Goal: Task Accomplishment & Management: Use online tool/utility

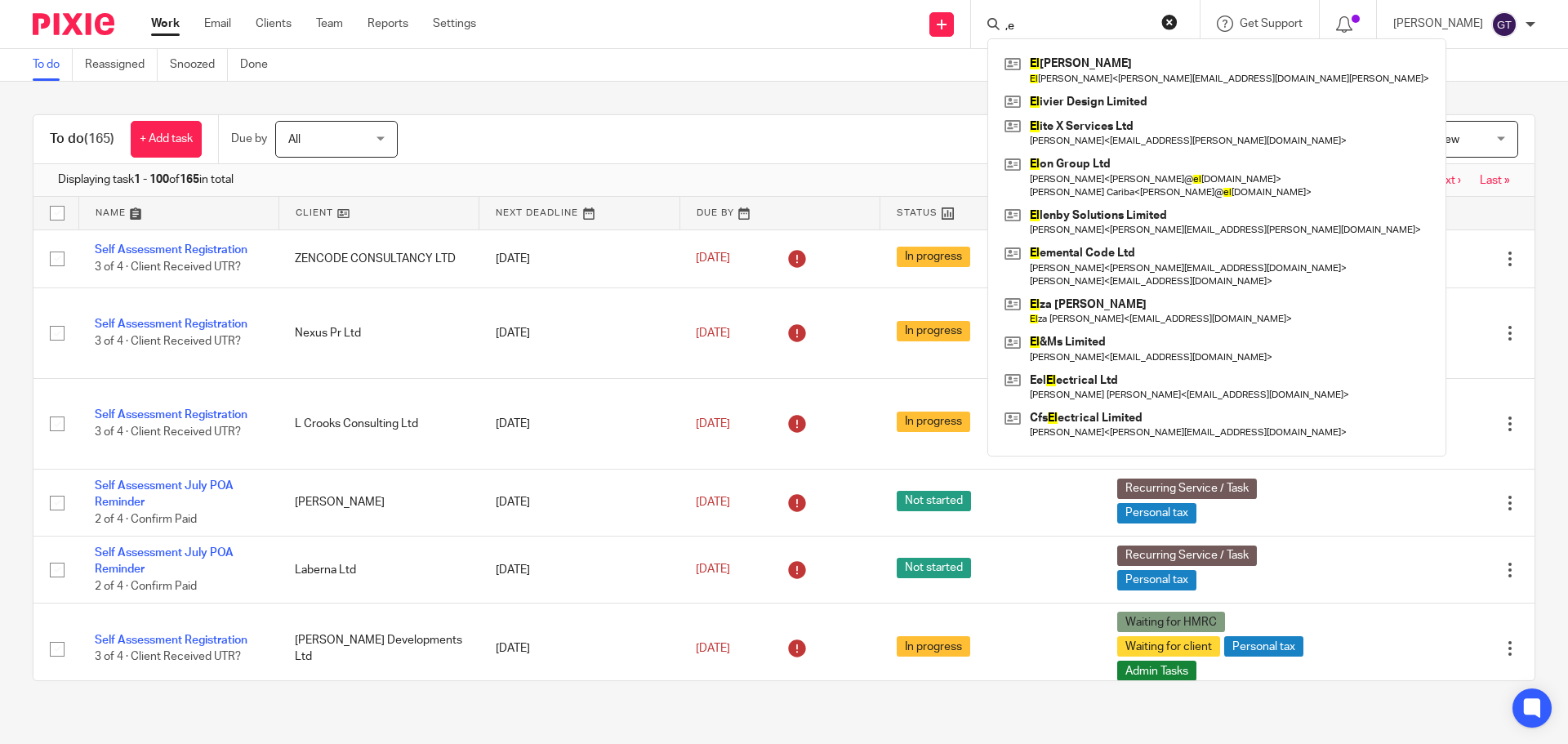
type input ","
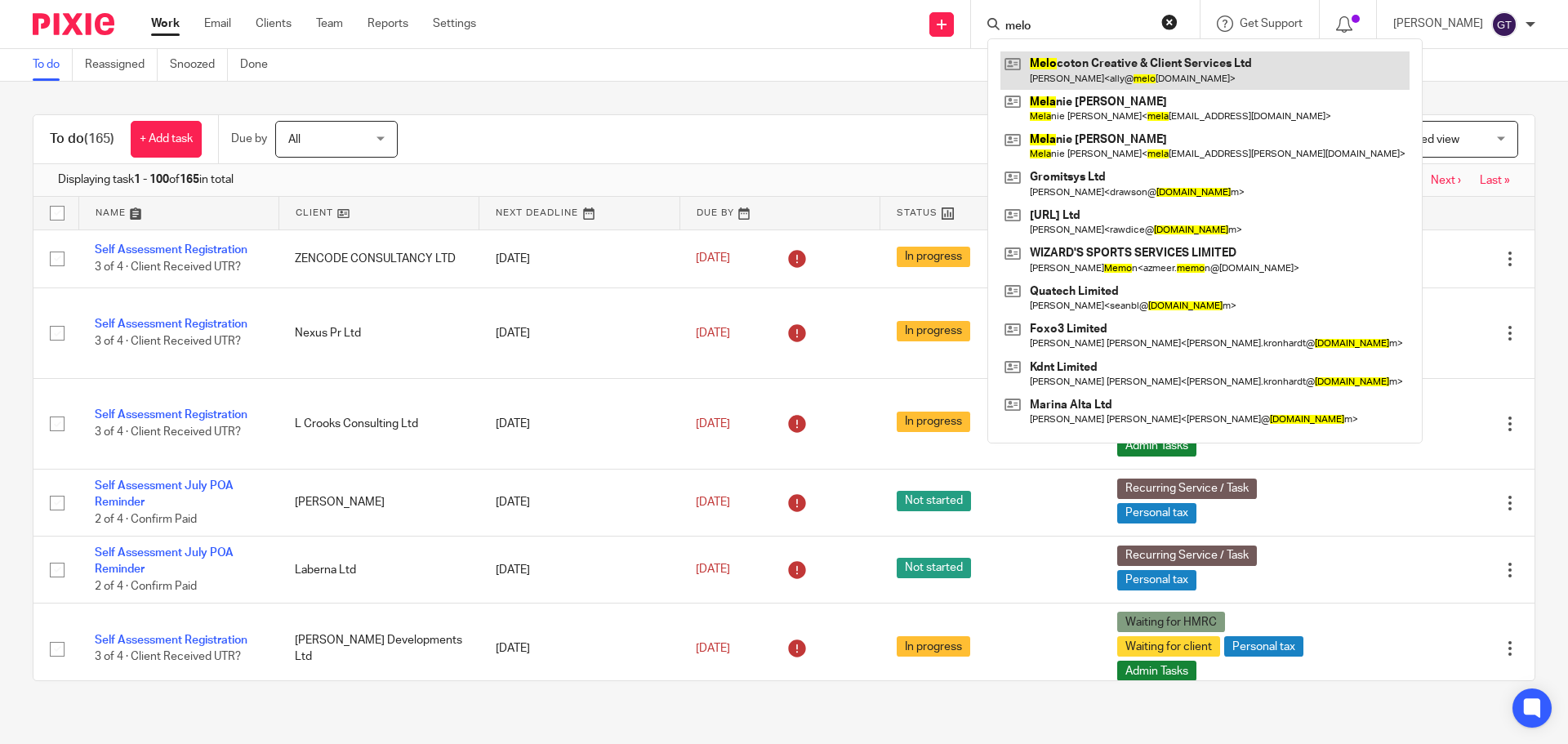
type input "melo"
click at [1086, 77] on link at bounding box center [1204, 70] width 409 height 38
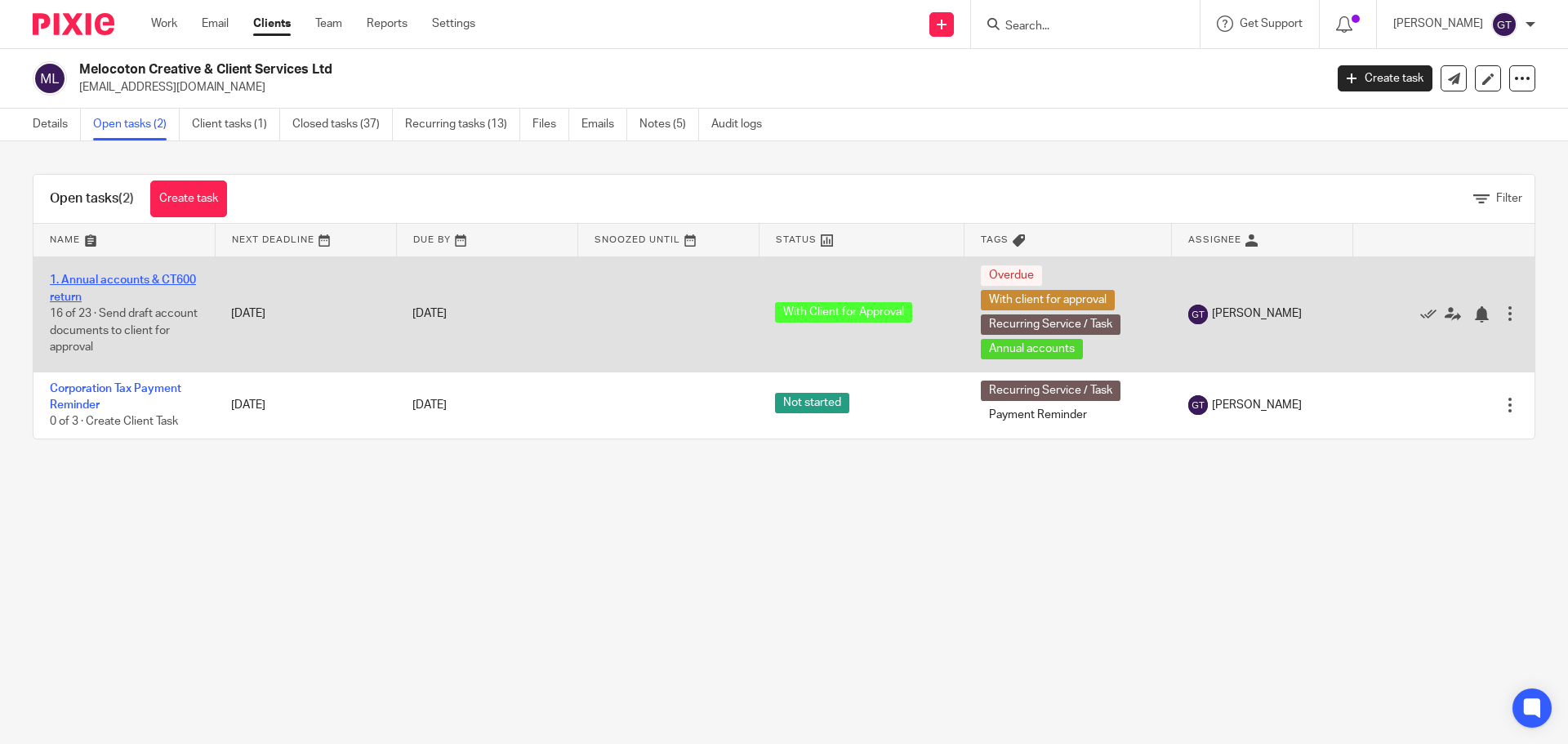
click at [93, 281] on link "1. Annual accounts & CT600 return" at bounding box center [122, 289] width 146 height 28
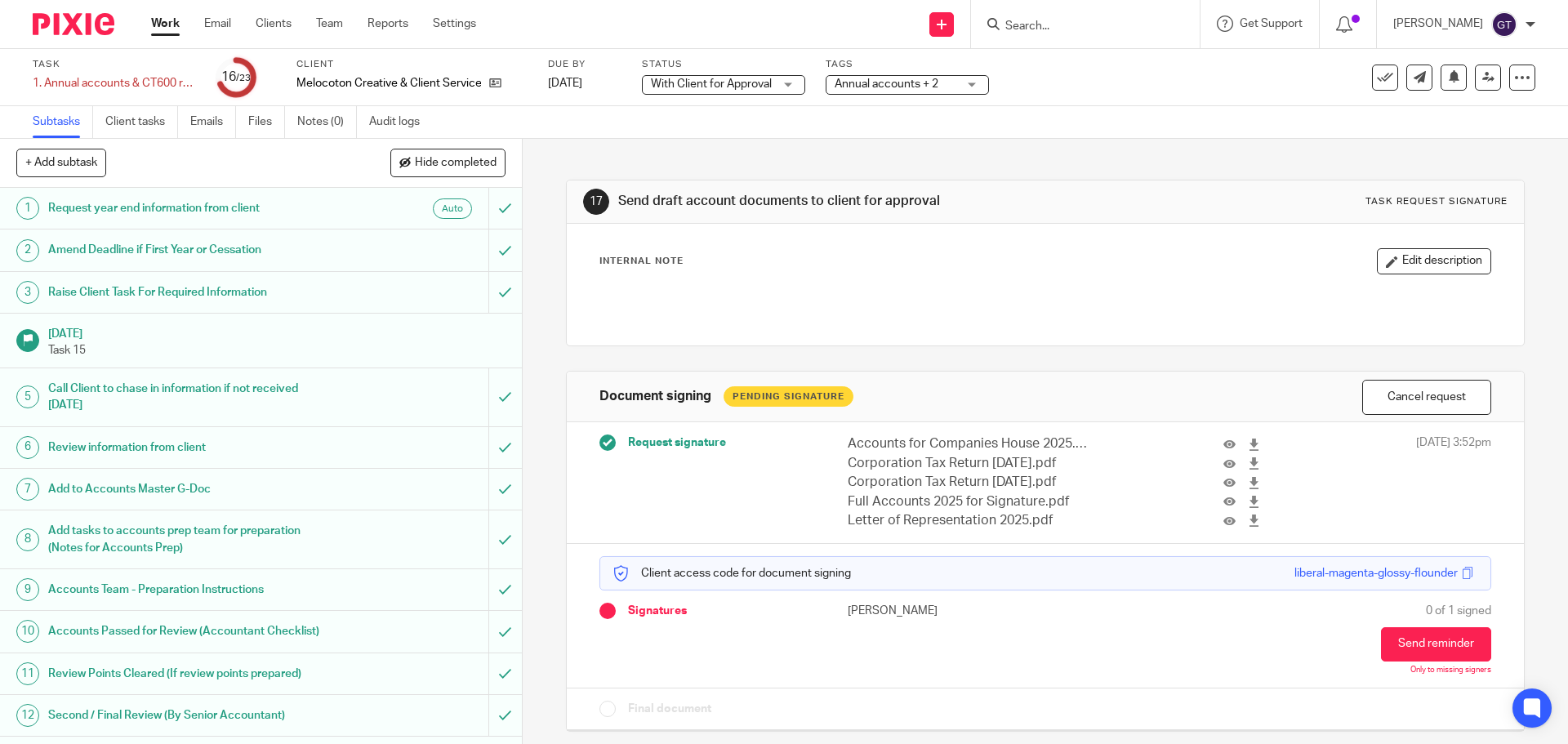
scroll to position [408, 0]
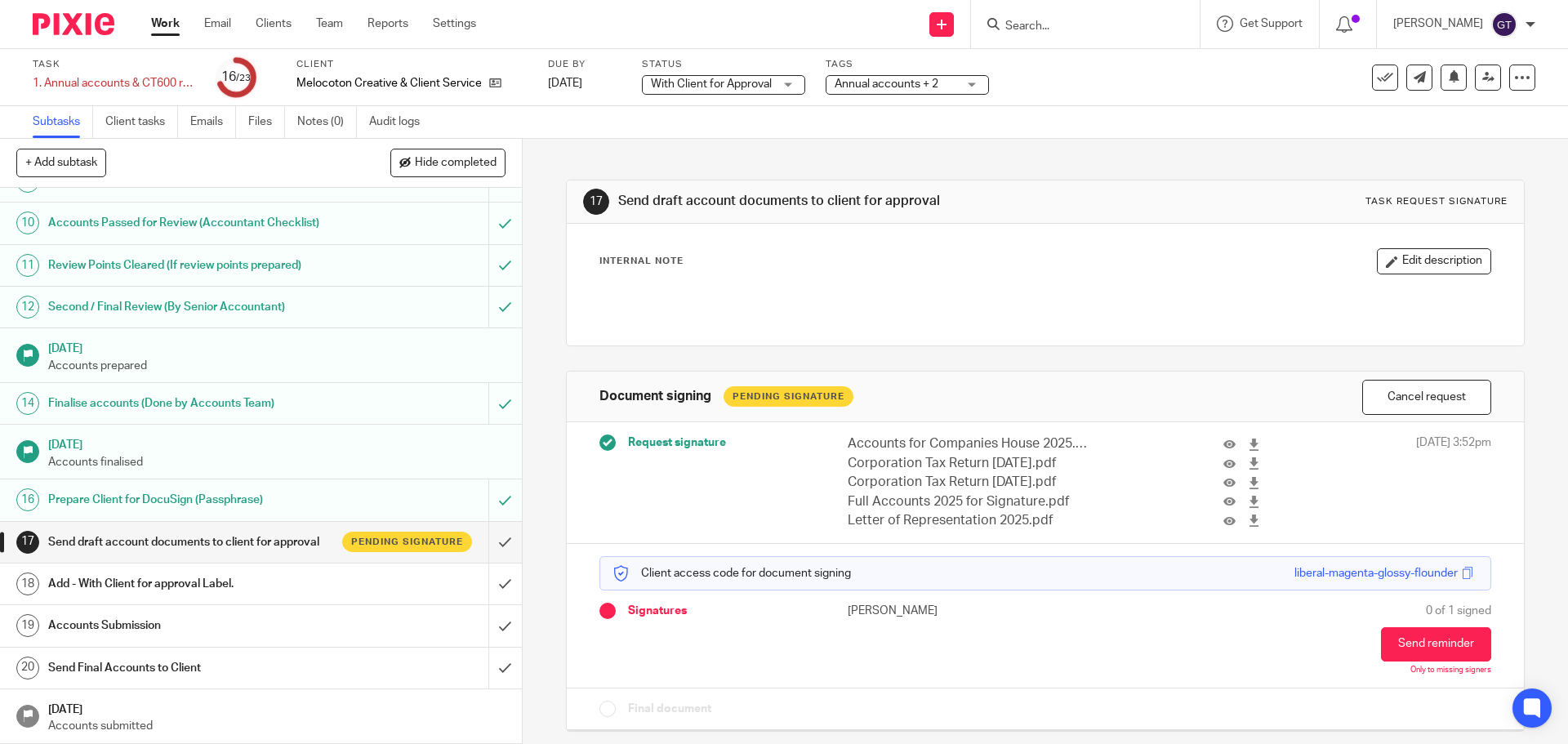
click at [1065, 31] on input "Search" at bounding box center [1077, 26] width 147 height 15
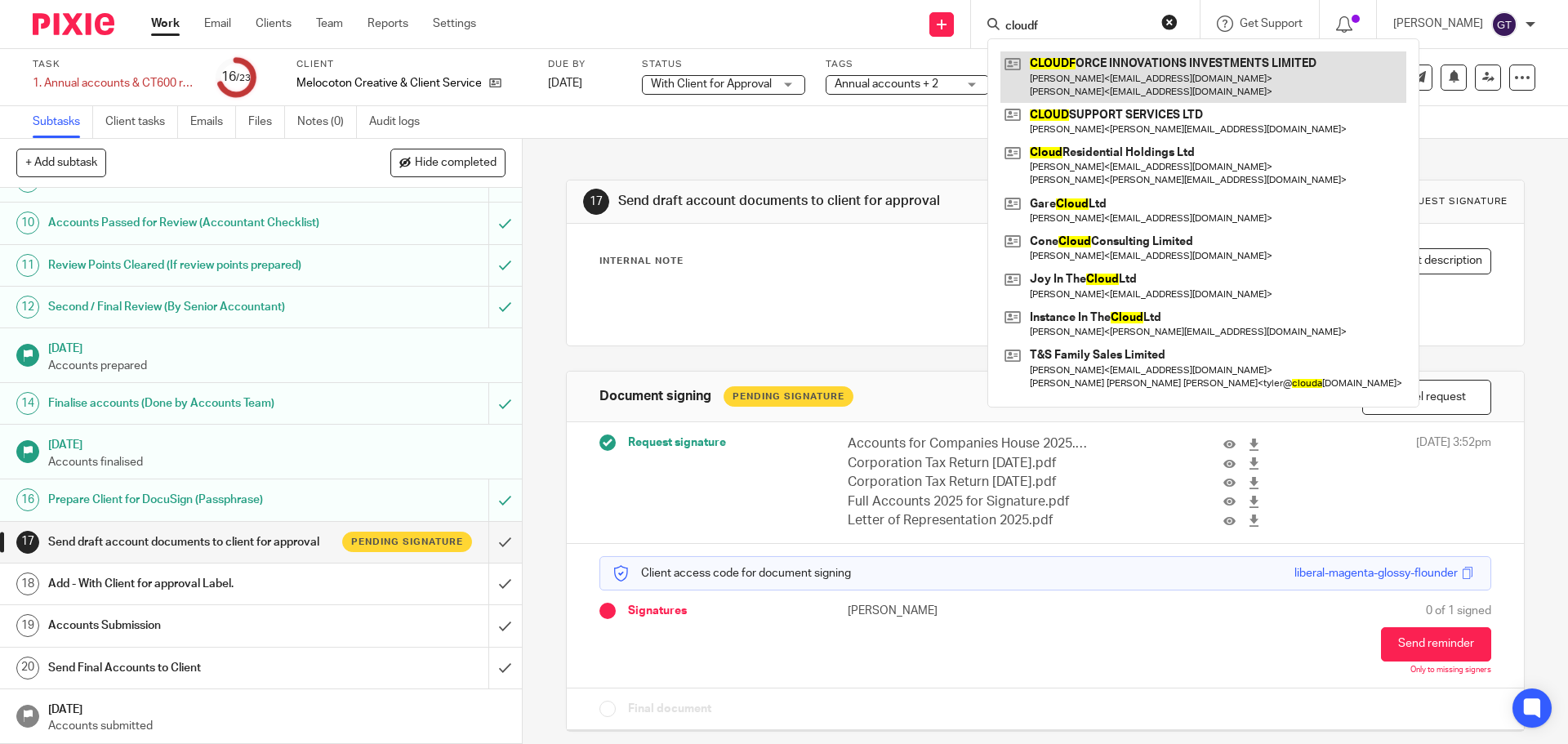
type input "cloudf"
click at [1105, 69] on link at bounding box center [1203, 77] width 406 height 51
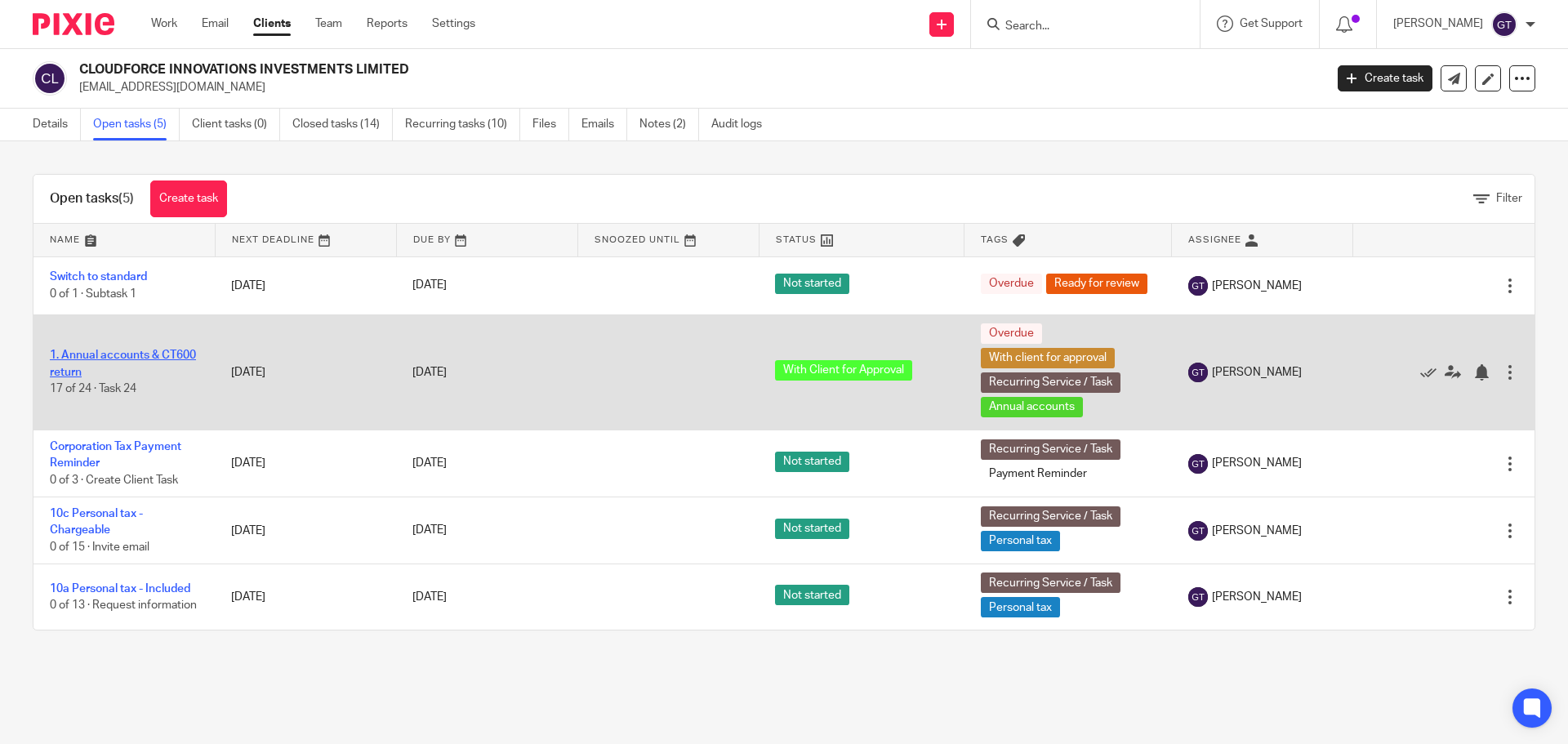
click at [98, 366] on link "1. Annual accounts & CT600 return" at bounding box center [122, 364] width 146 height 28
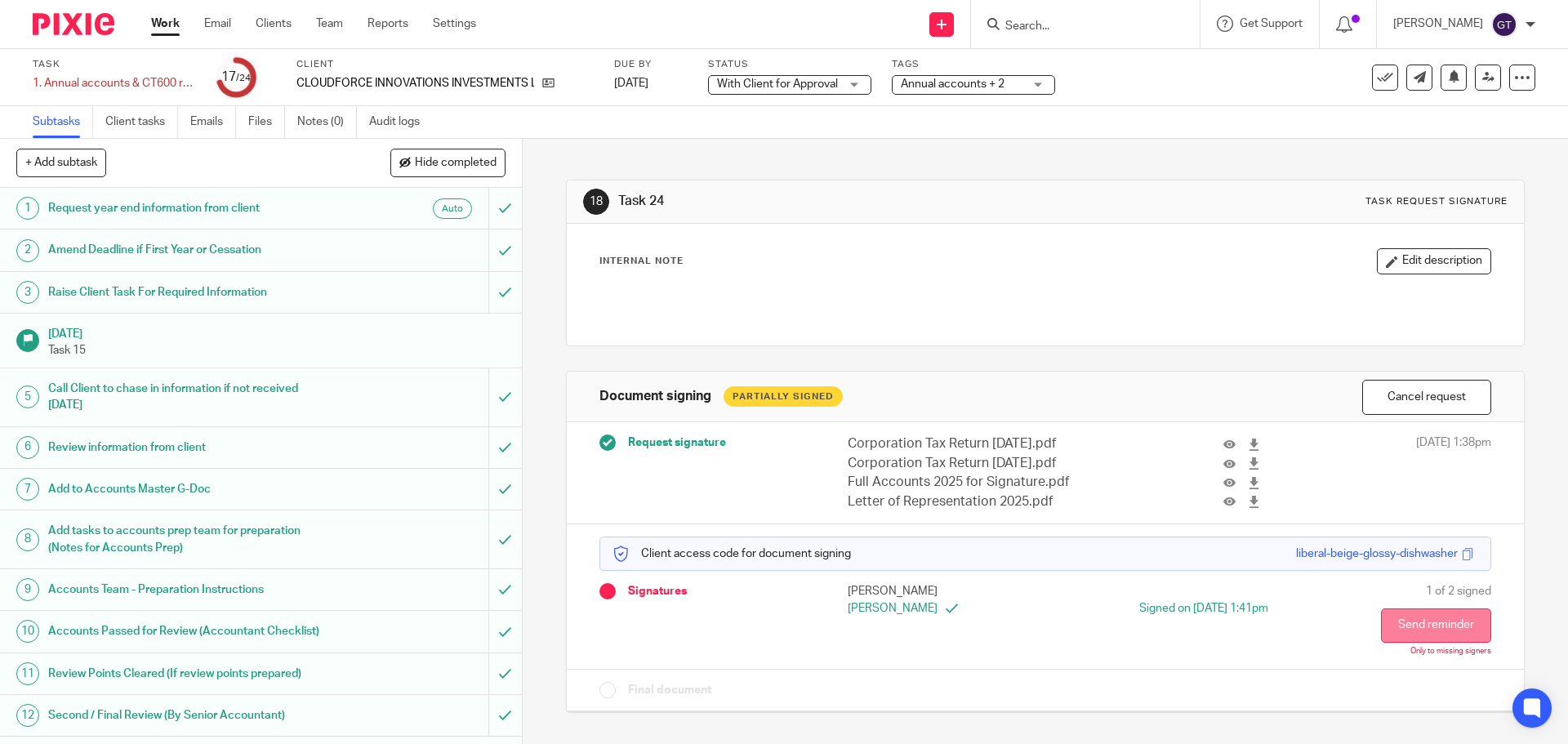
click at [1408, 625] on button "Send reminder" at bounding box center [1436, 625] width 110 height 34
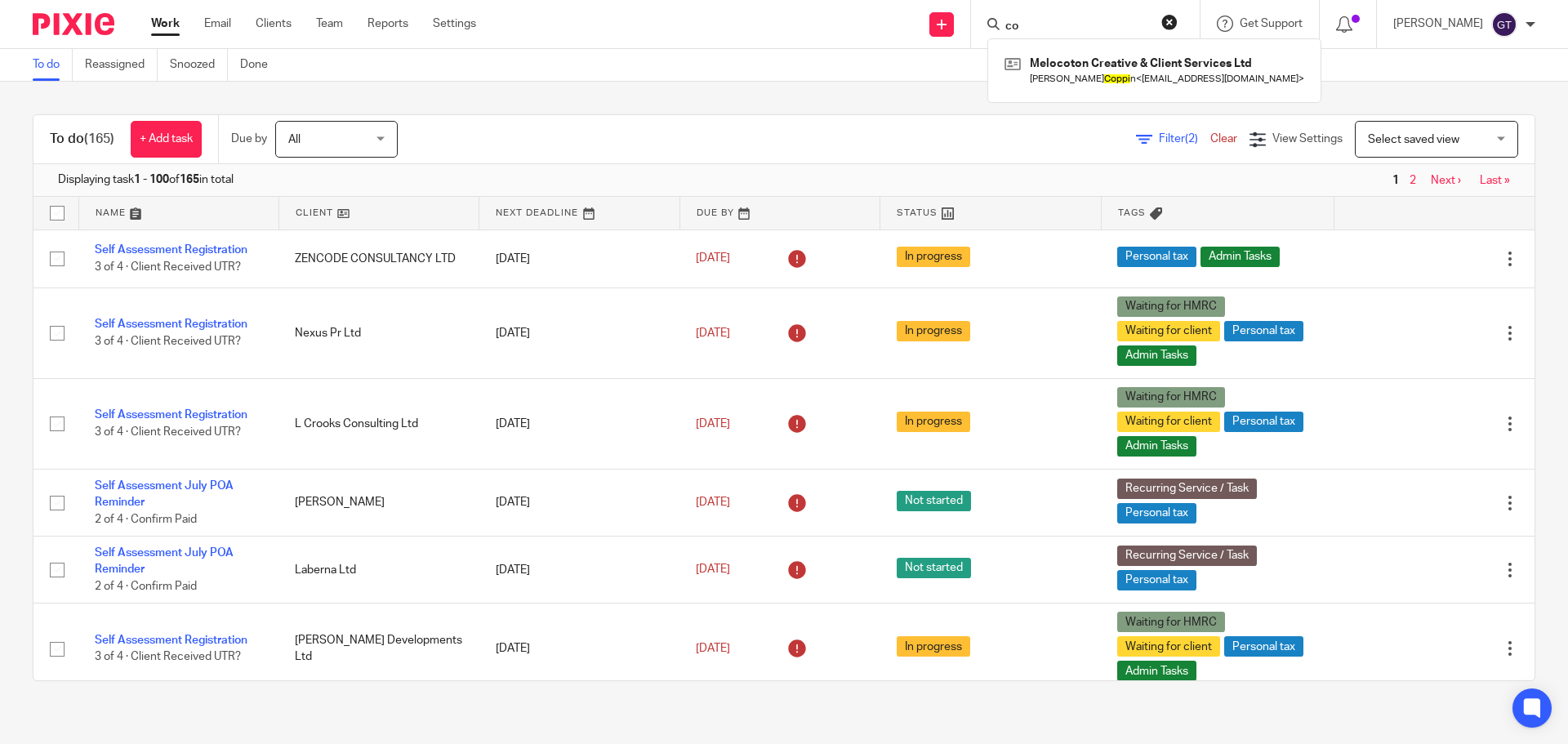
type input "c"
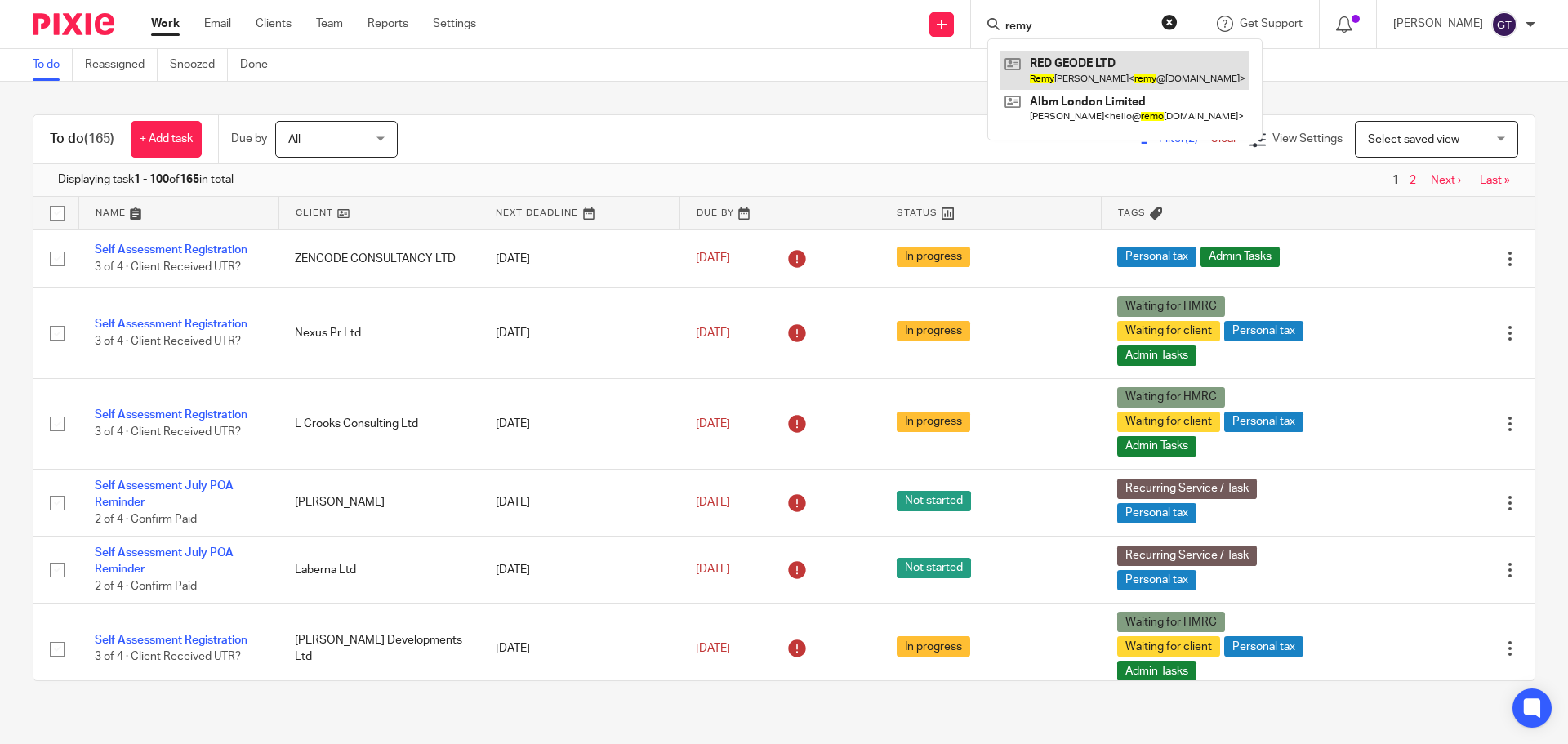
type input "remy"
click at [1078, 71] on link at bounding box center [1124, 70] width 249 height 38
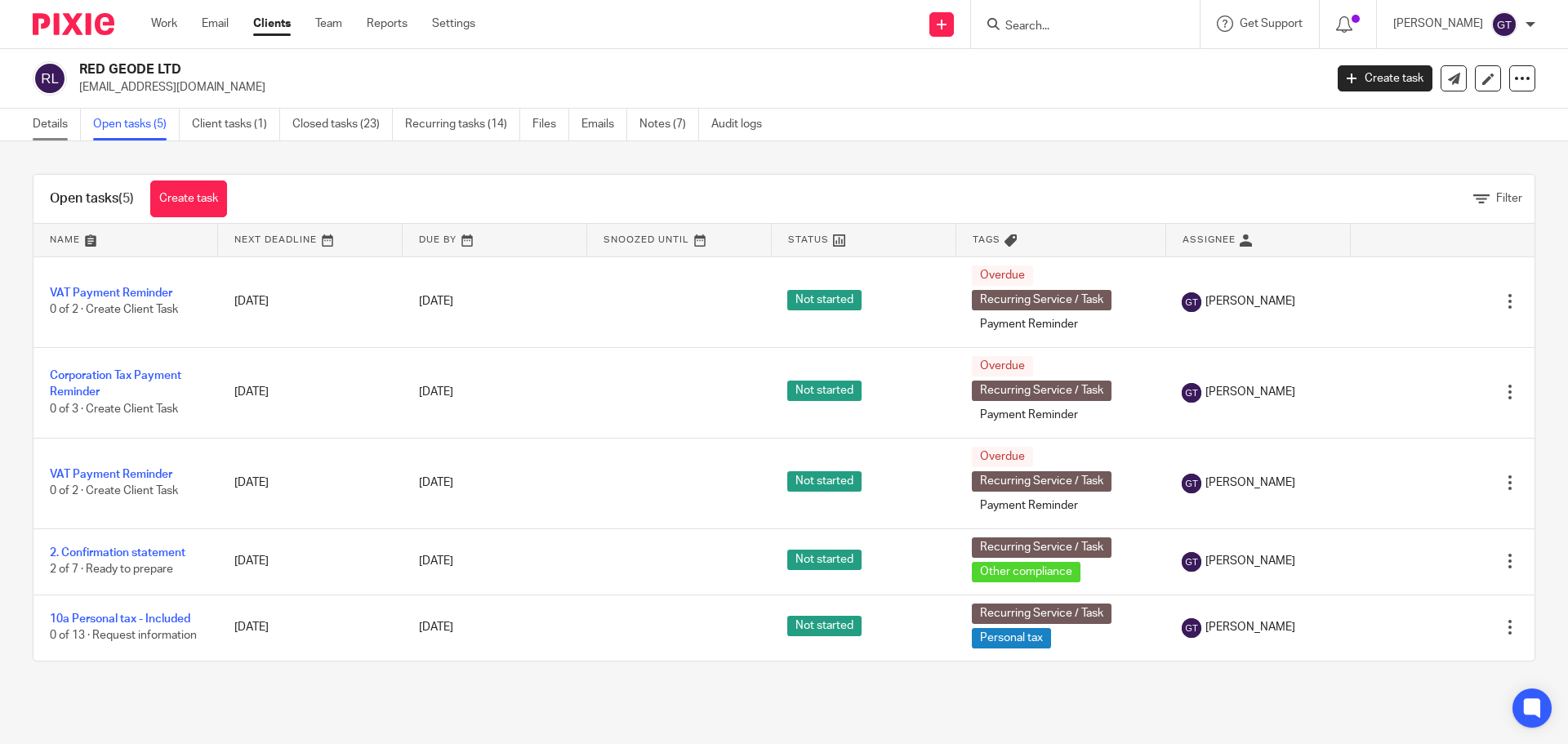
click at [68, 116] on link "Details" at bounding box center [56, 124] width 48 height 31
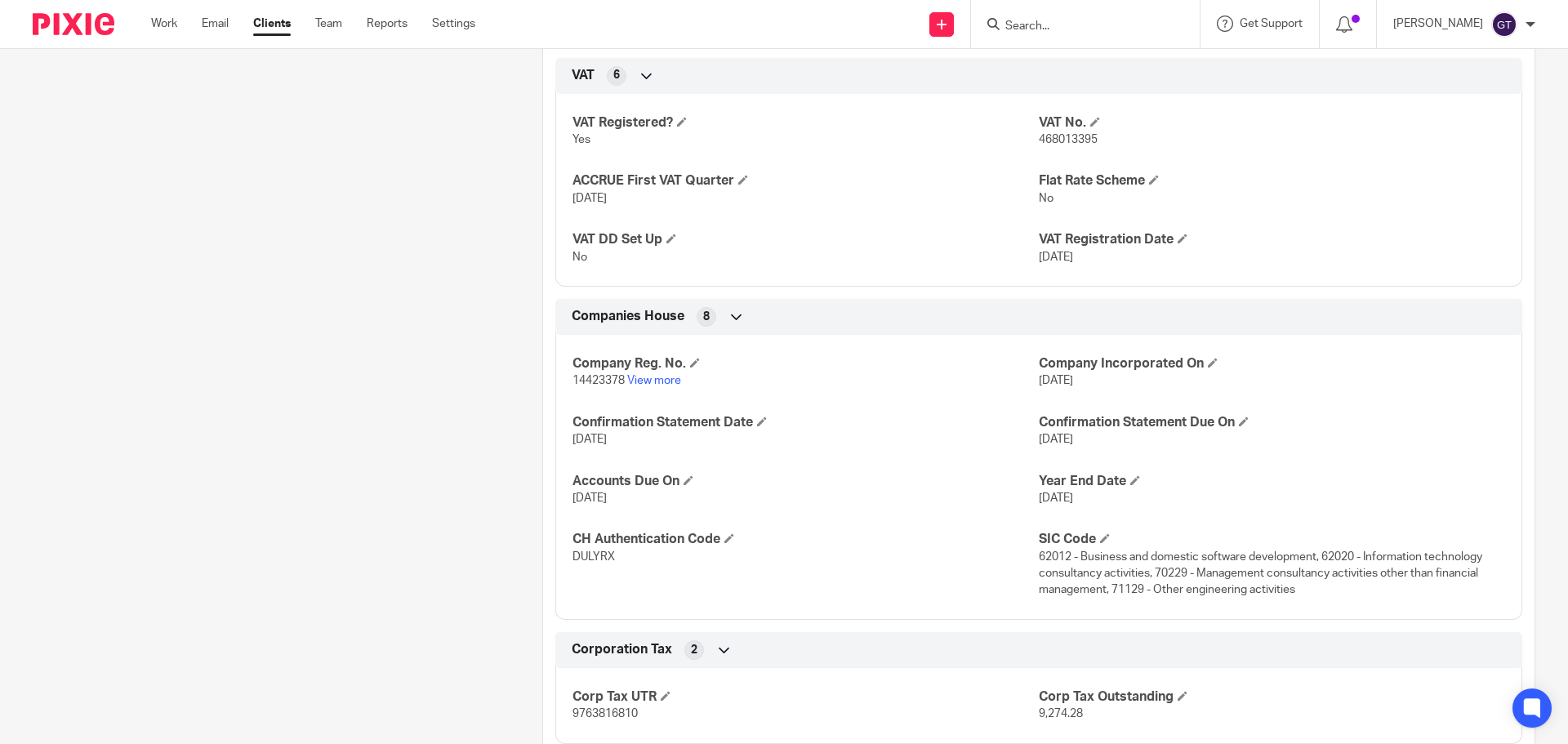
scroll to position [1307, 0]
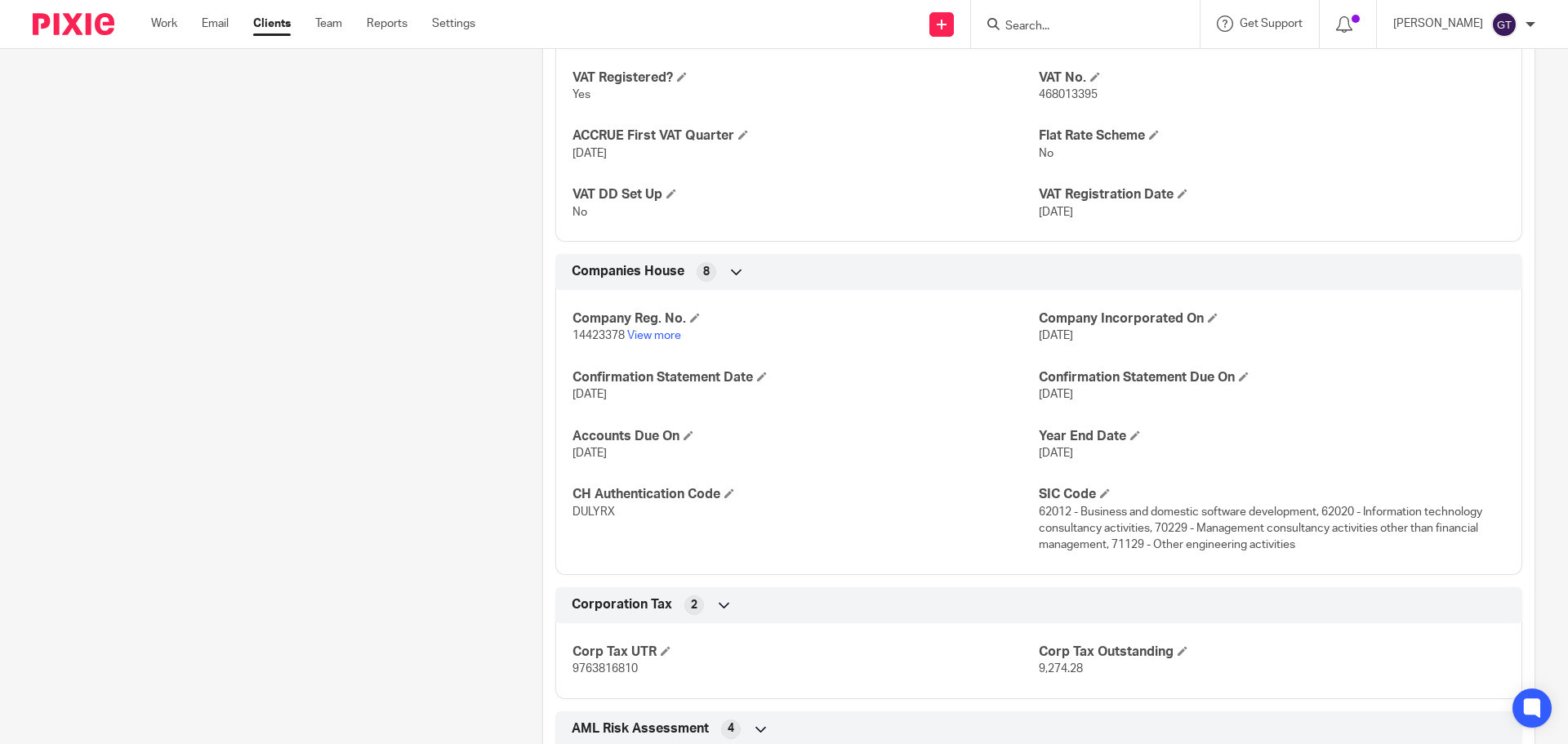
click at [1067, 101] on span "468013395" at bounding box center [1067, 94] width 59 height 11
copy span "468013395"
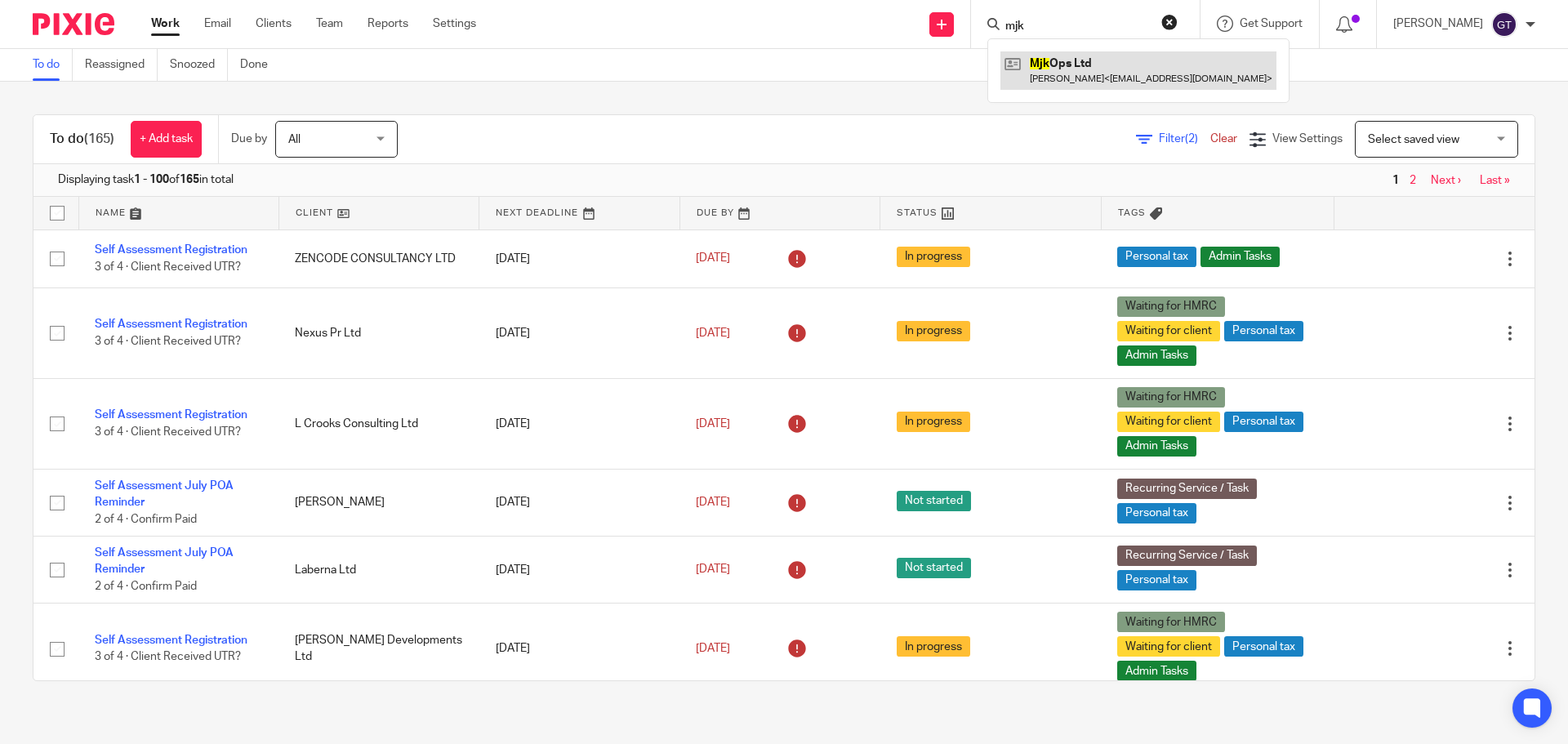
type input "mjk"
click at [1089, 60] on link at bounding box center [1138, 70] width 276 height 38
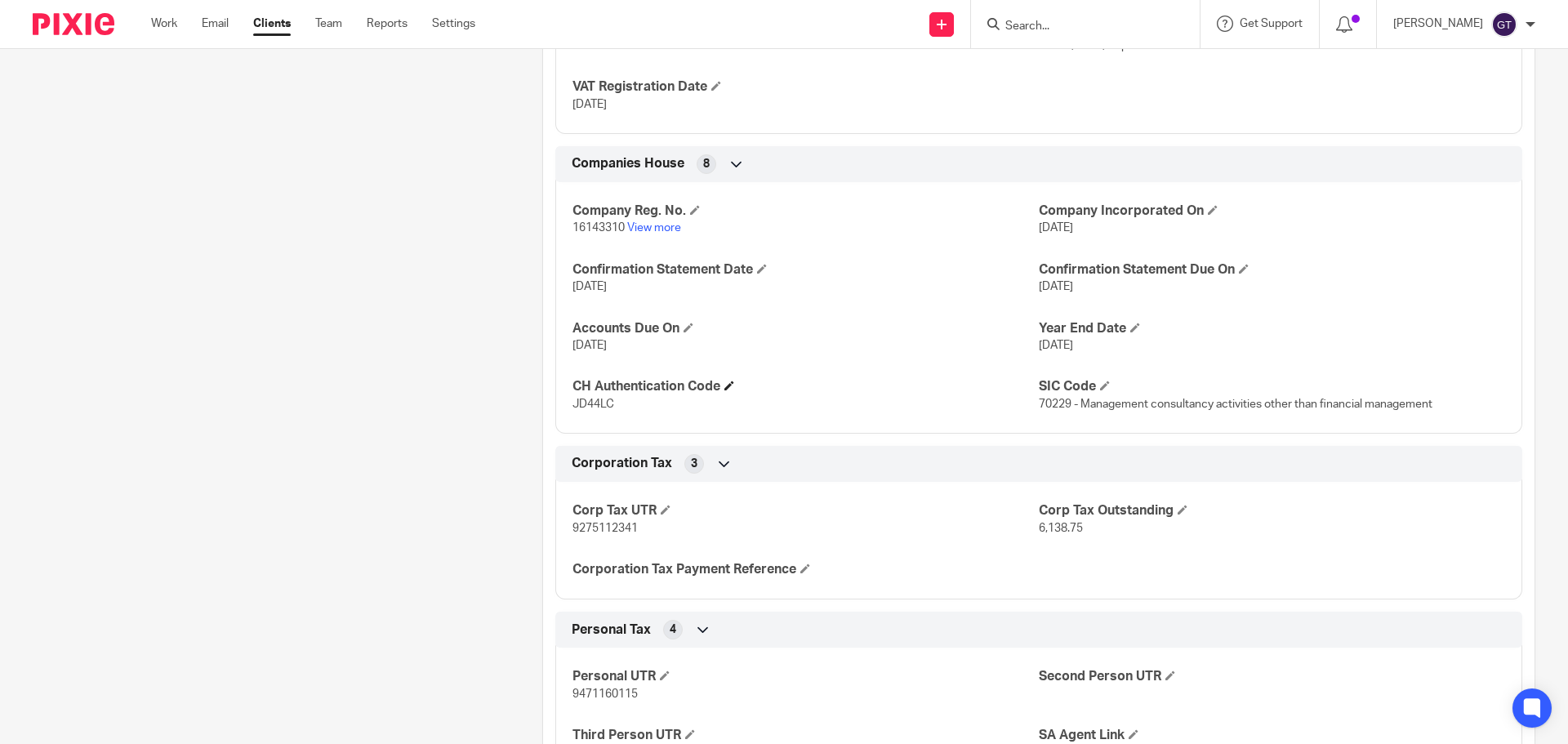
scroll to position [1960, 0]
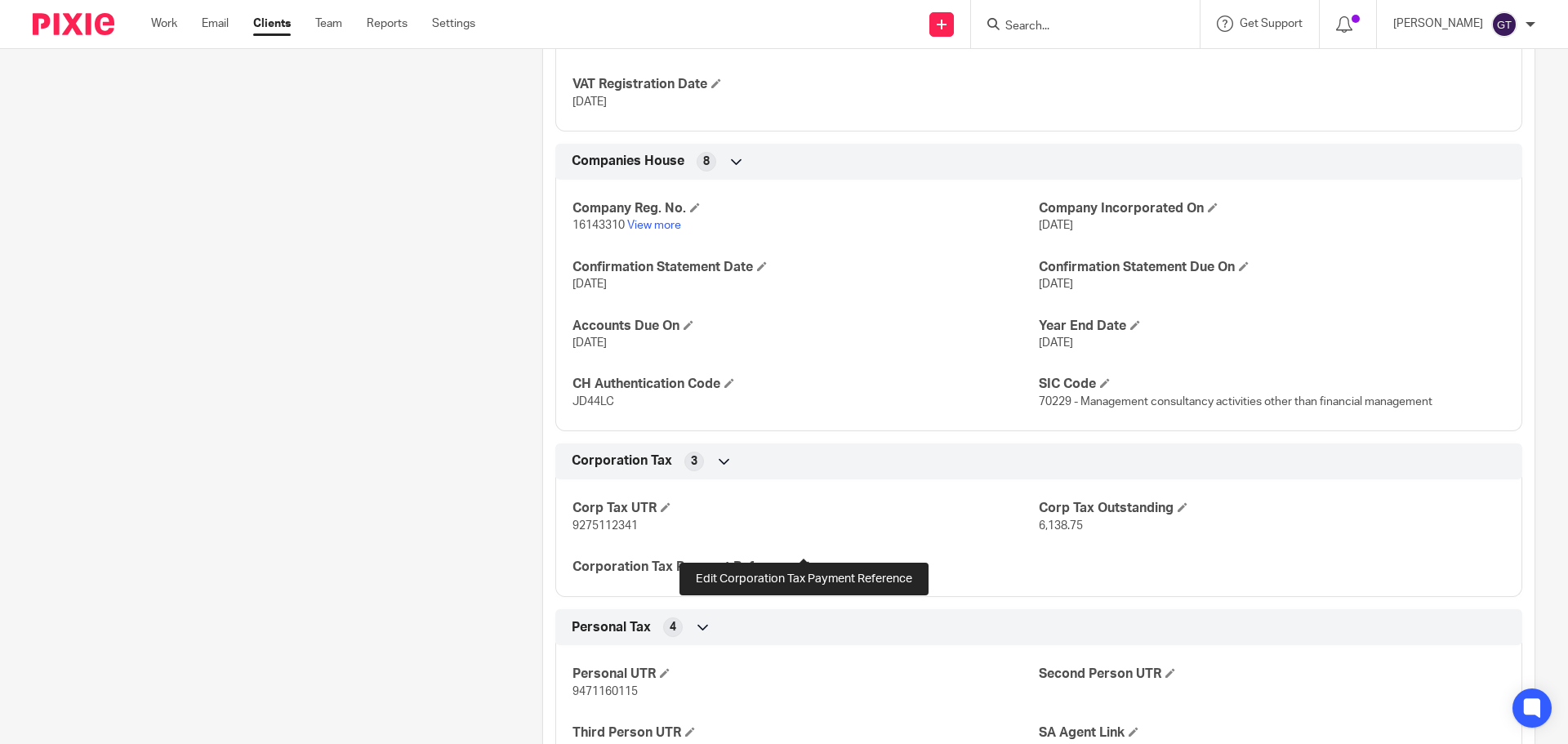
click at [802, 561] on span at bounding box center [805, 566] width 10 height 10
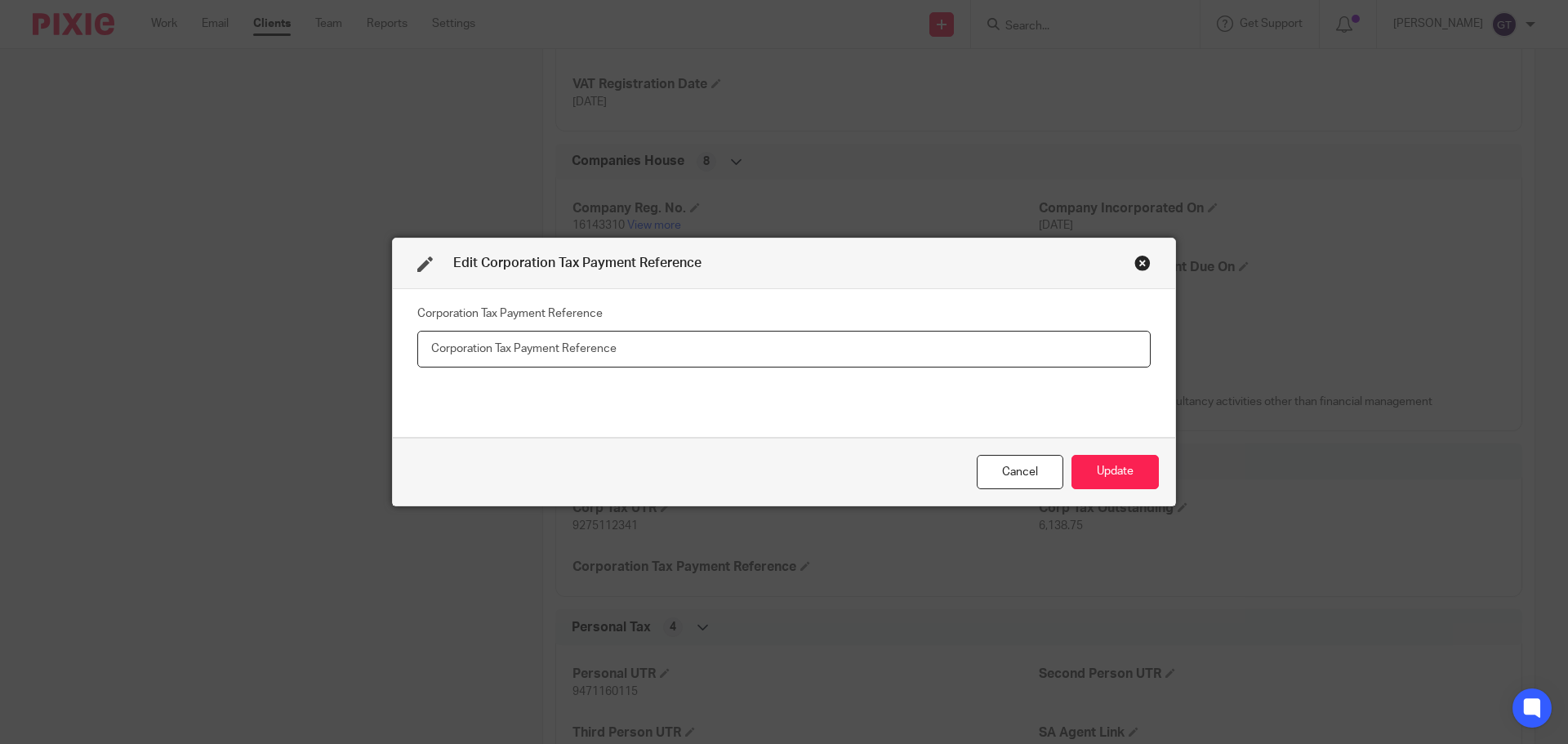
paste input "9275112341A00104A"
type input "9275112341A00104A"
click at [1109, 462] on button "Update" at bounding box center [1115, 472] width 87 height 35
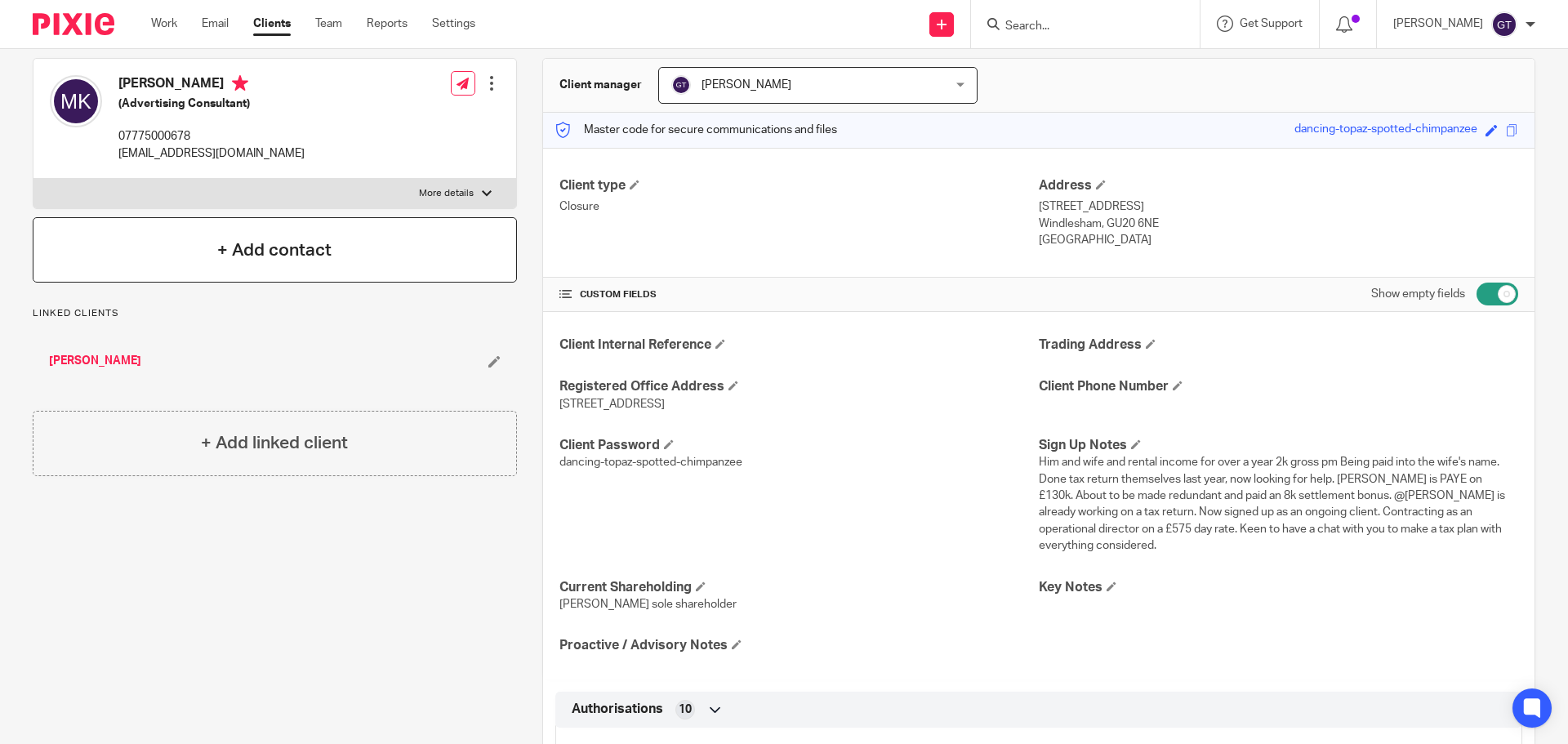
scroll to position [0, 0]
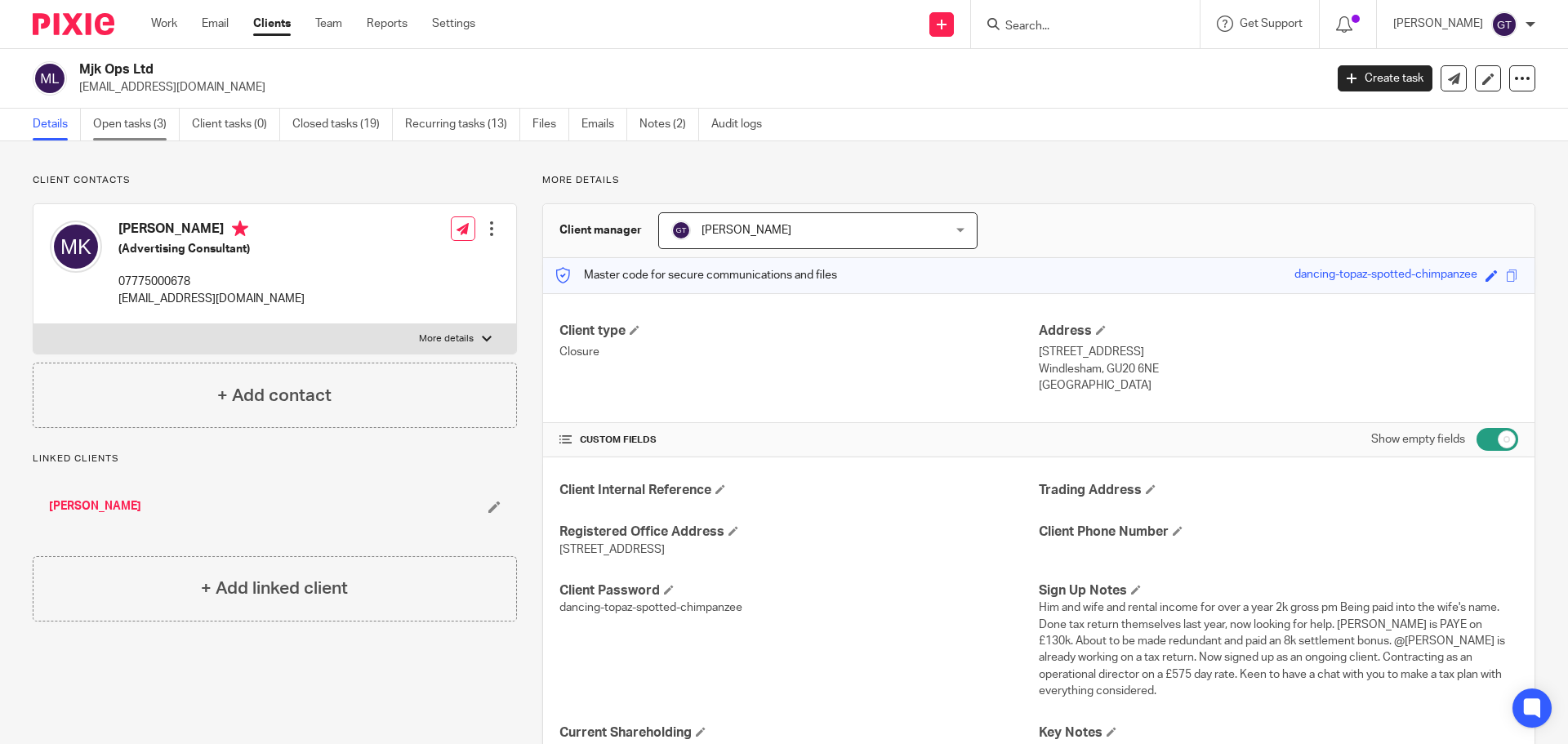
click at [142, 115] on link "Open tasks (3)" at bounding box center [136, 124] width 87 height 31
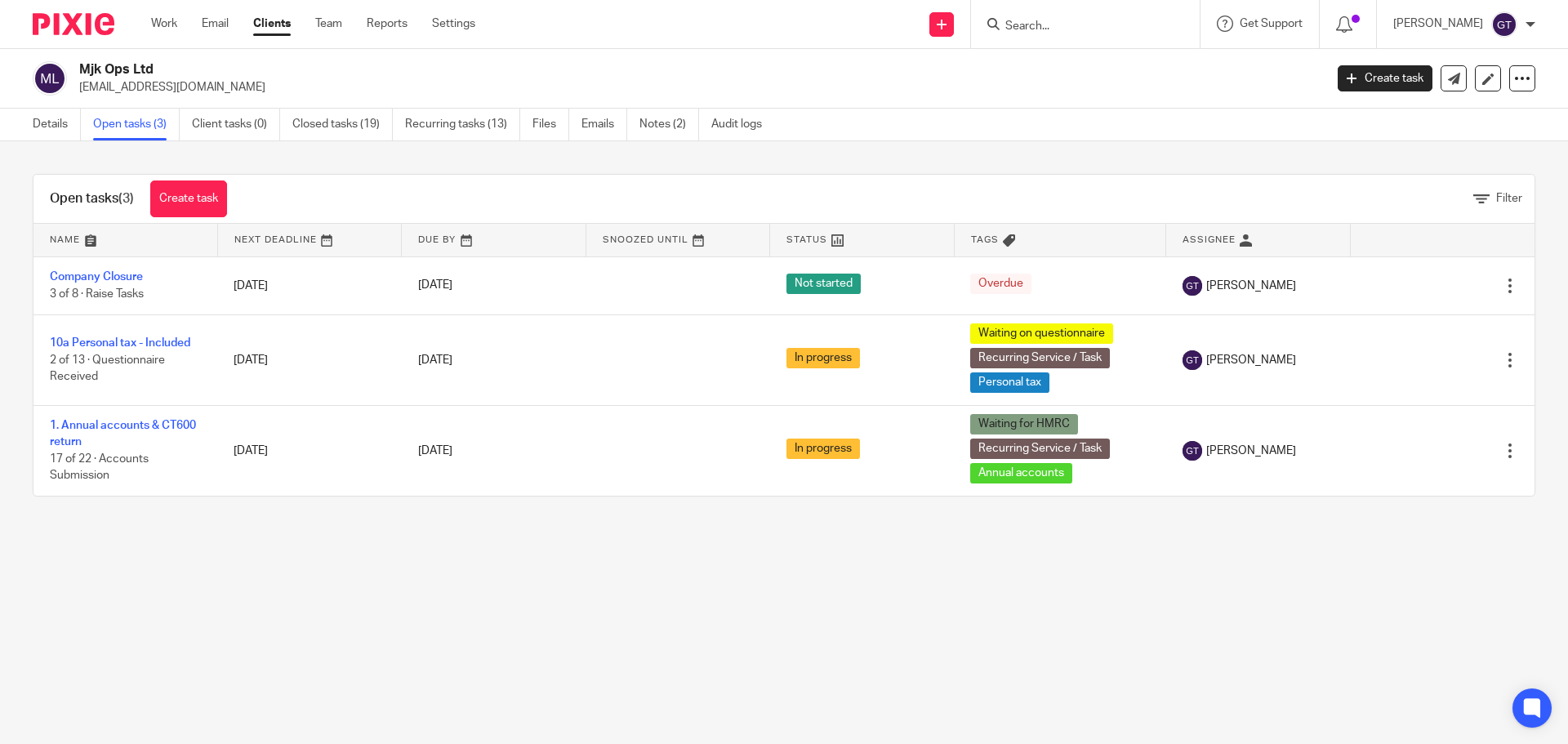
click at [80, 420] on link "1. Annual accounts & CT600 return" at bounding box center [122, 434] width 146 height 28
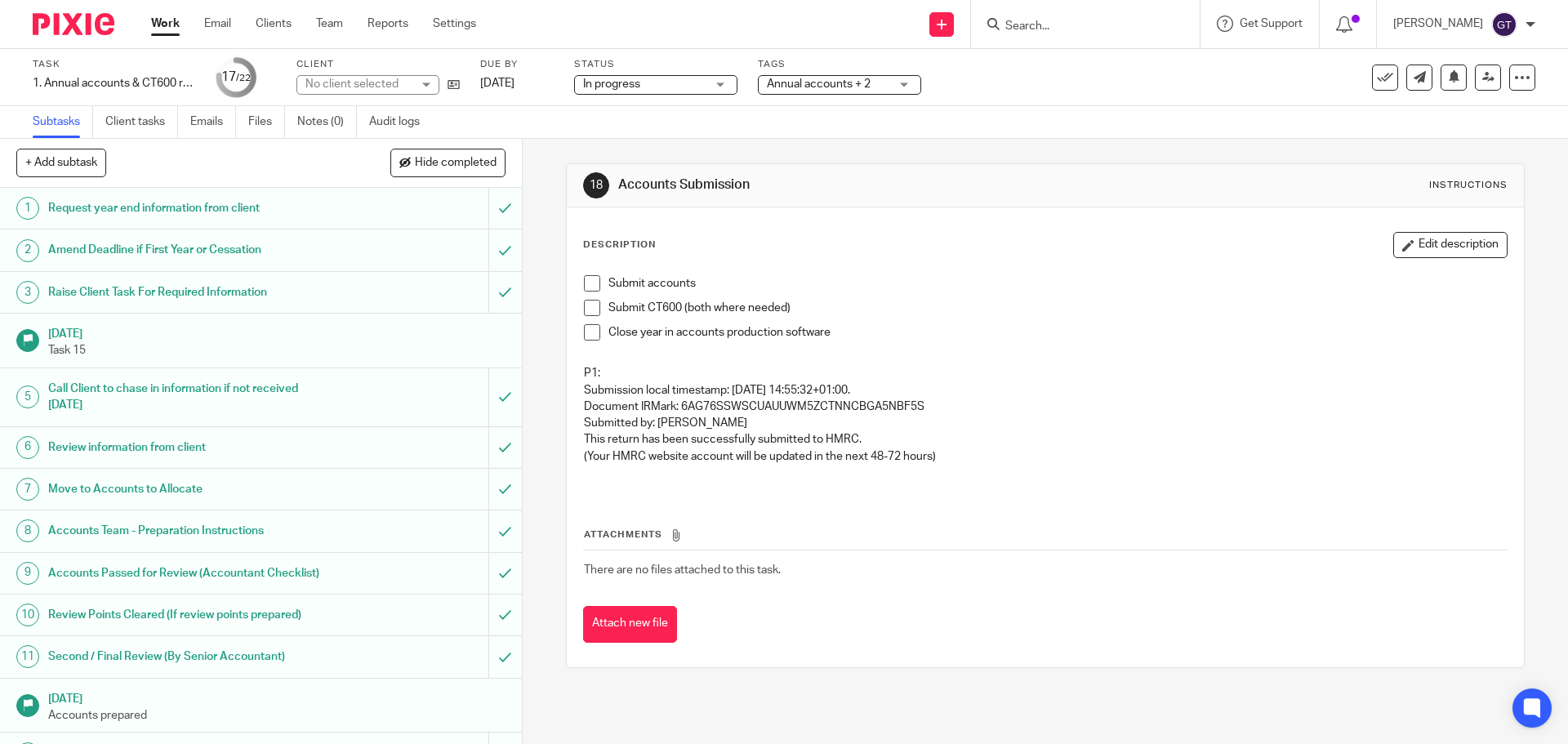
scroll to position [408, 0]
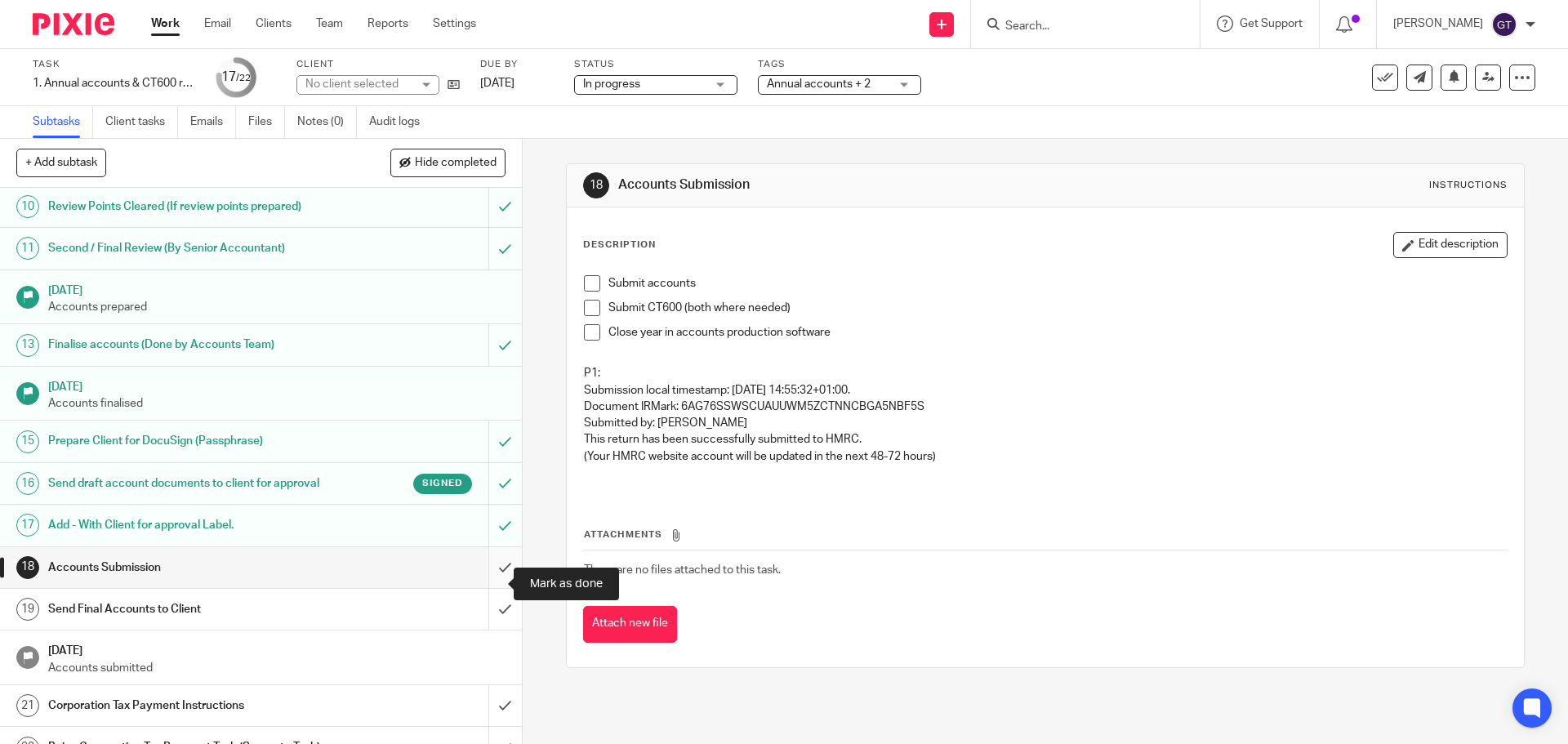
click at [486, 588] on input "submit" at bounding box center [260, 567] width 522 height 41
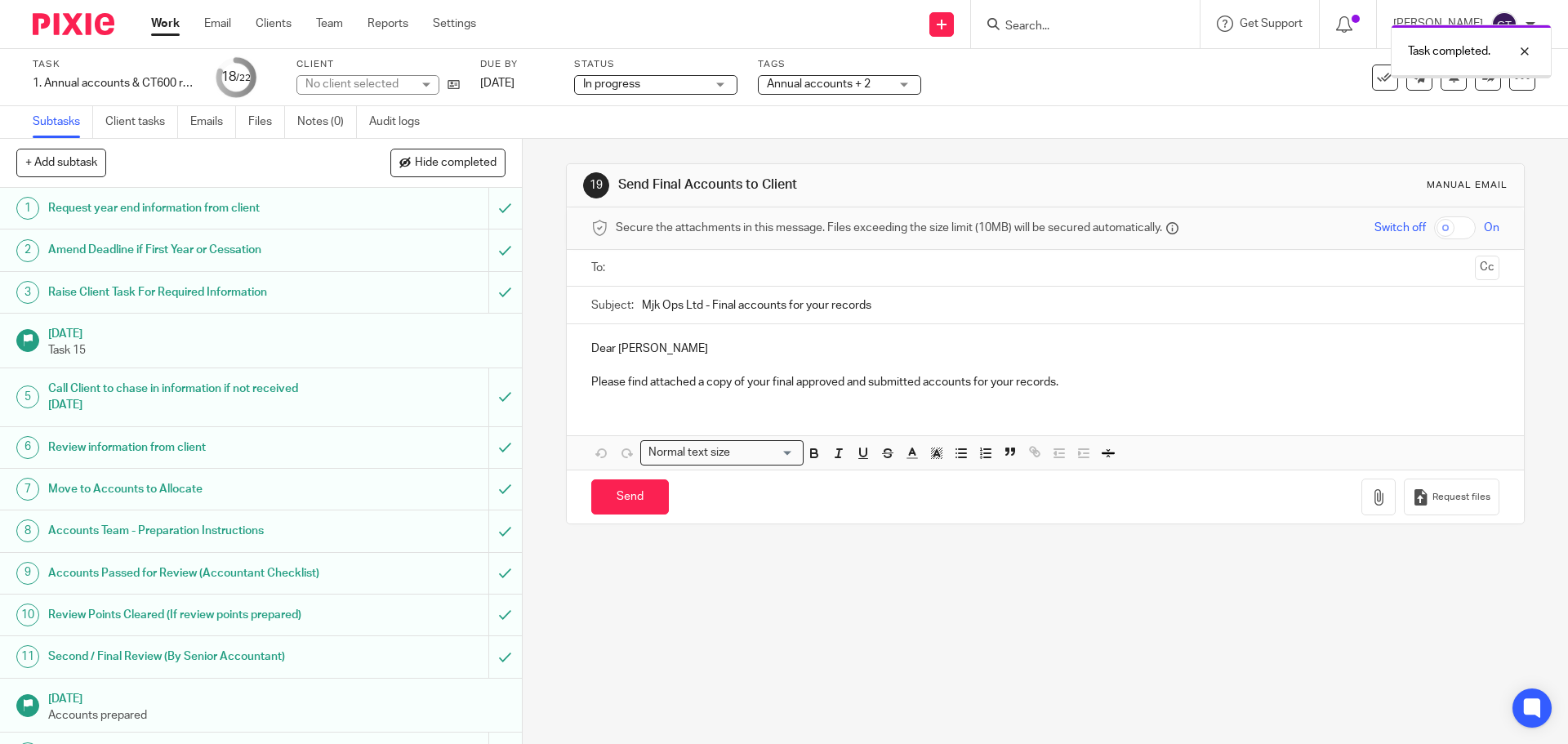
scroll to position [466, 0]
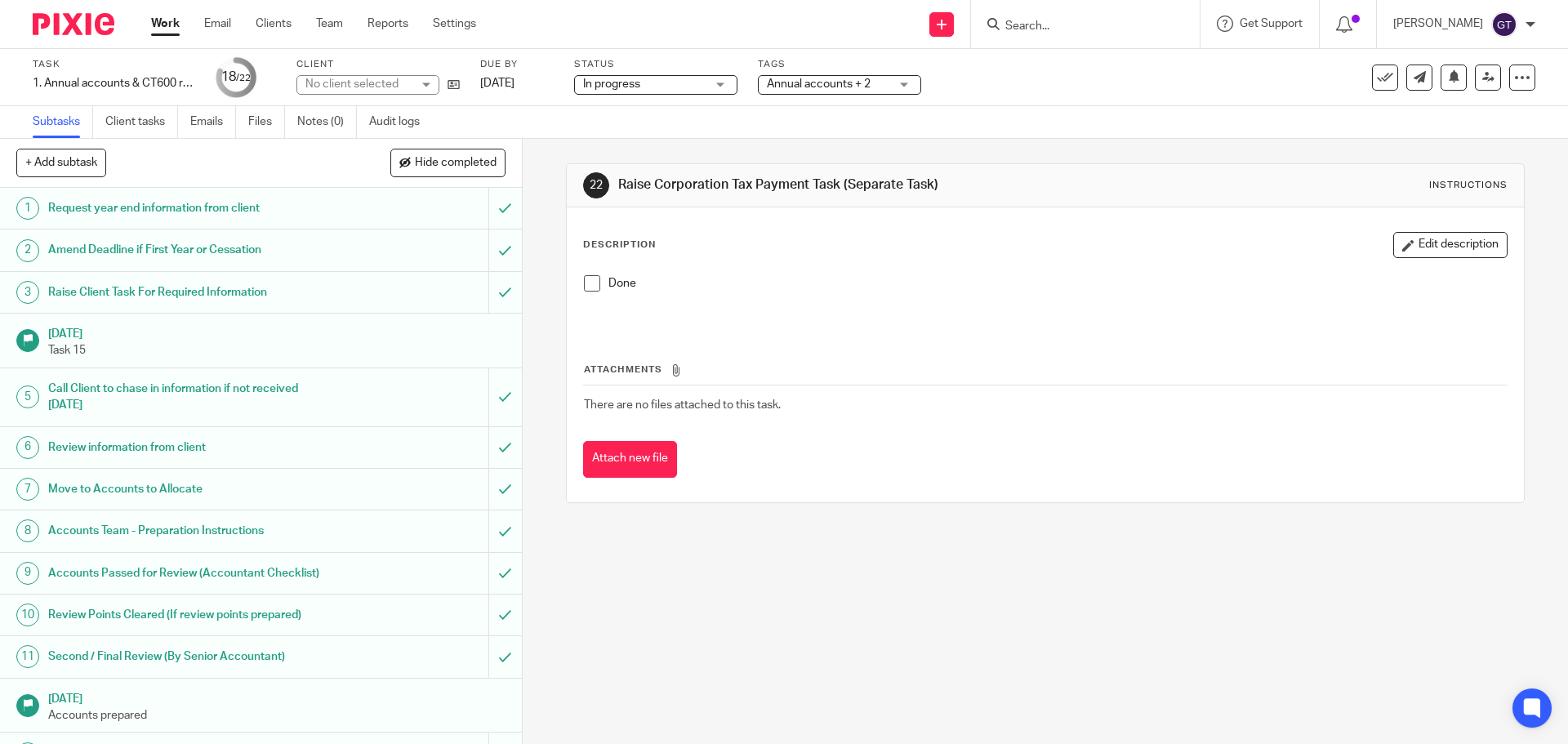
scroll to position [466, 0]
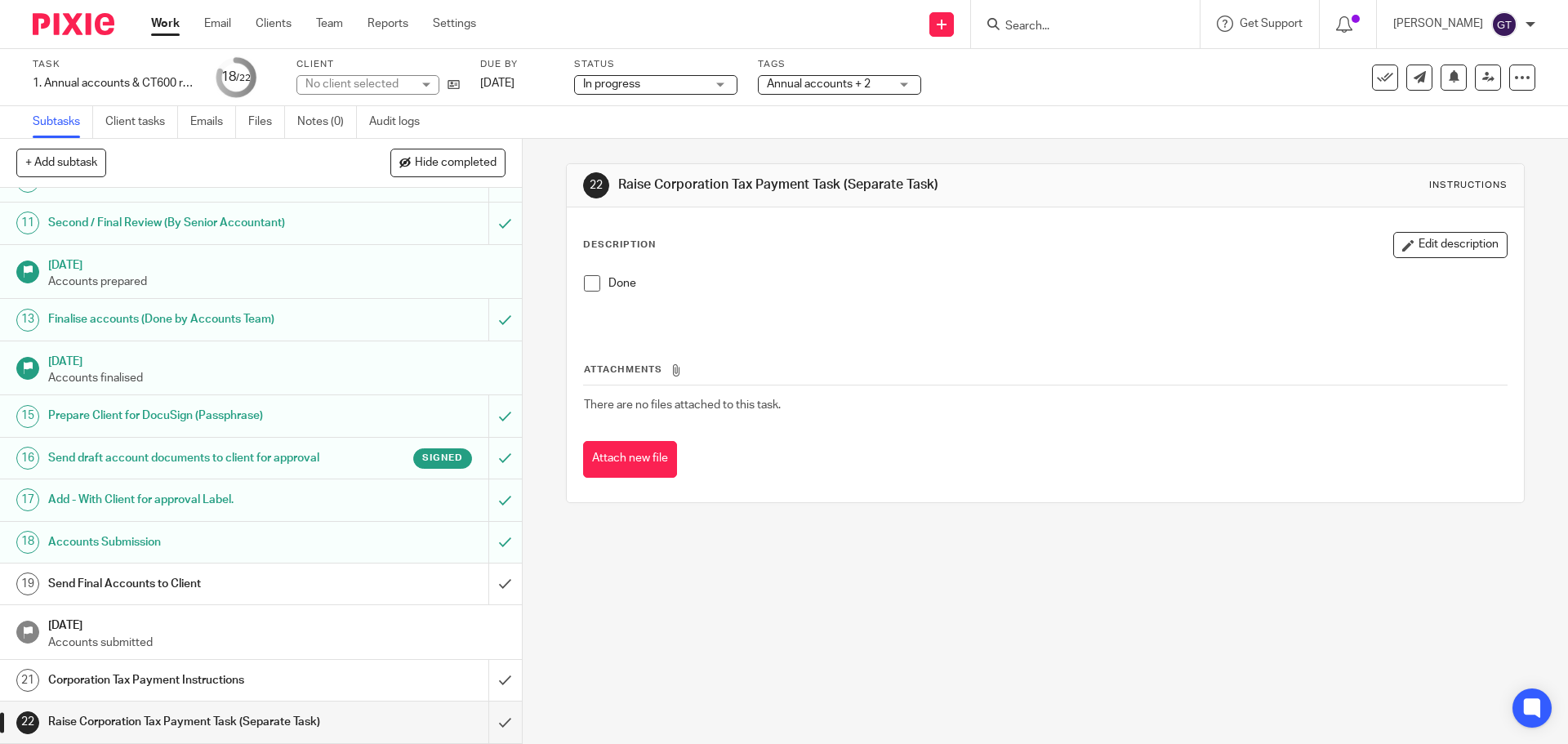
click at [169, 668] on h1 "Corporation Tax Payment Instructions" at bounding box center [189, 680] width 282 height 24
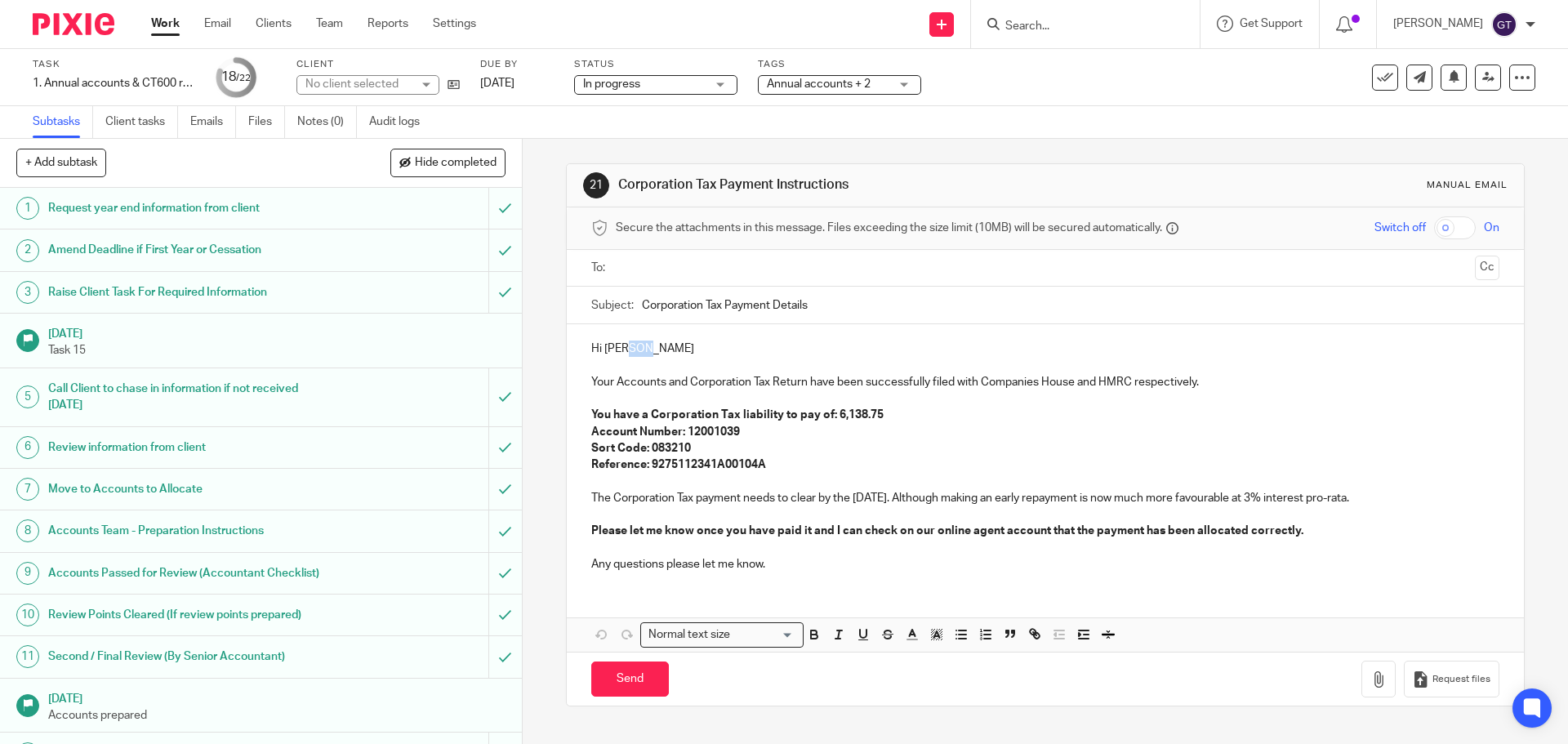
drag, startPoint x: 668, startPoint y: 346, endPoint x: 621, endPoint y: 350, distance: 47.2
click at [621, 350] on p "Hi [PERSON_NAME]" at bounding box center [1044, 349] width 907 height 17
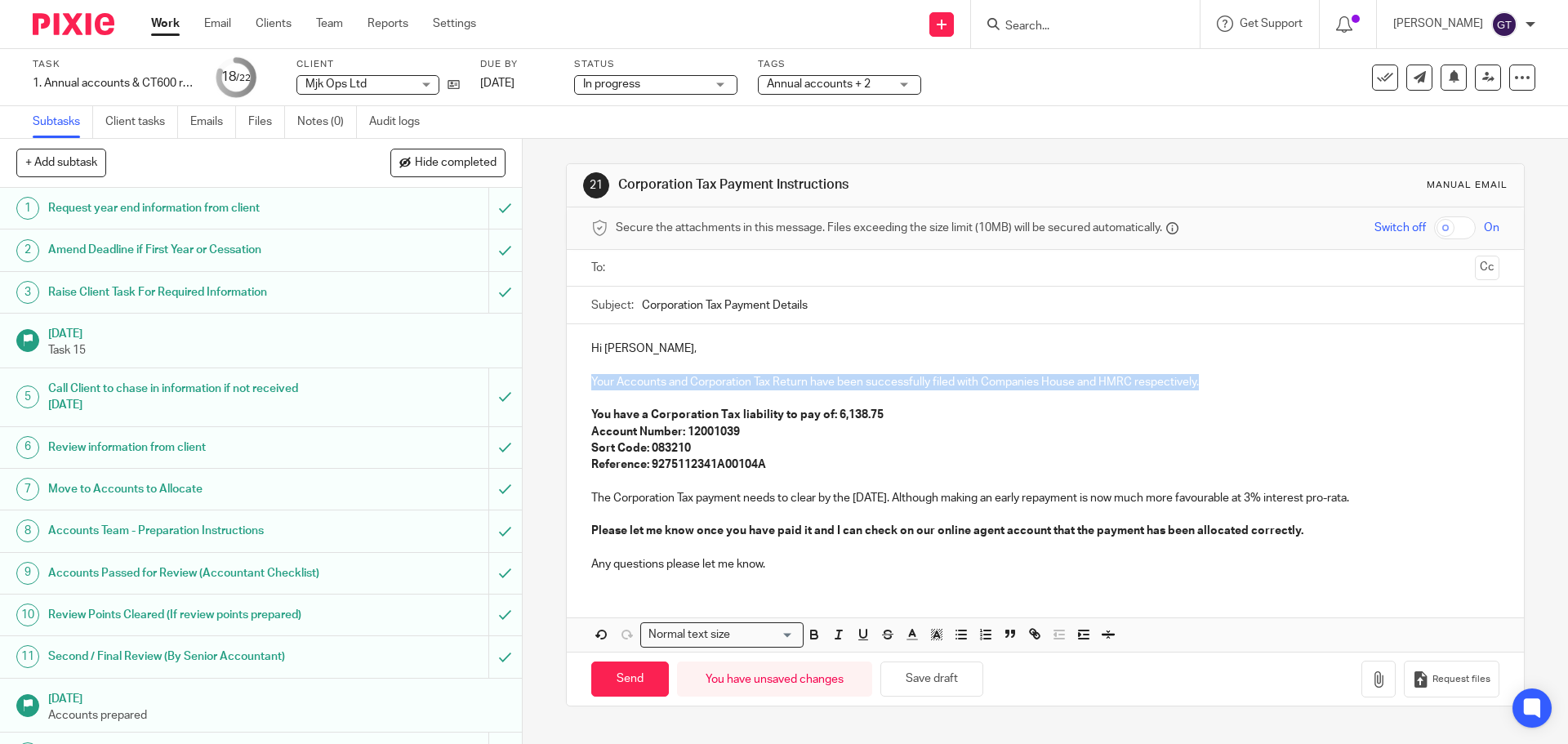
drag, startPoint x: 1201, startPoint y: 381, endPoint x: 579, endPoint y: 379, distance: 622.0
click at [579, 379] on div "Hi Matt, Your Accounts and Corporation Tax Return have been successfully filed …" at bounding box center [1044, 455] width 956 height 261
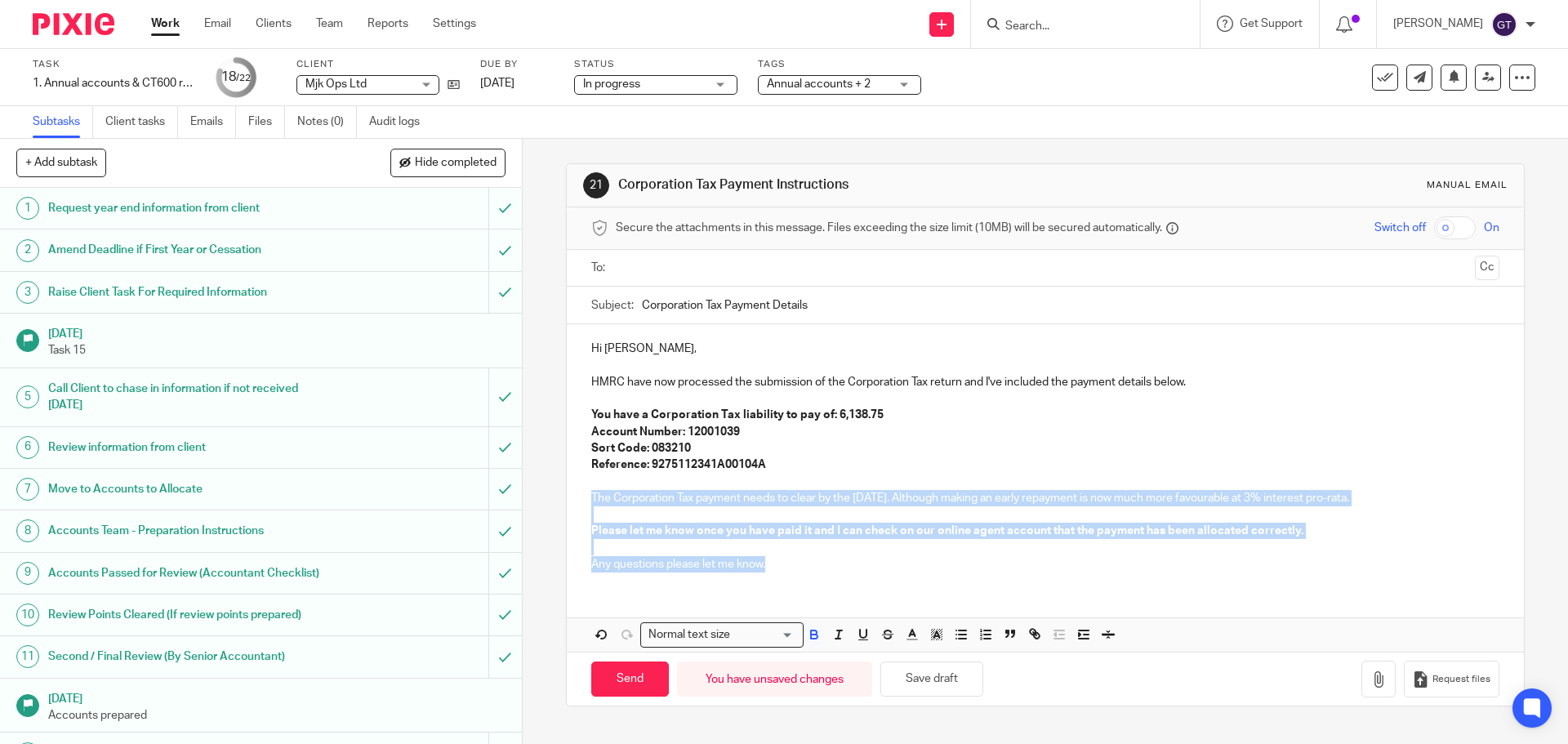
drag, startPoint x: 786, startPoint y: 561, endPoint x: 575, endPoint y: 500, distance: 219.6
click at [575, 500] on div "Hi Matt, HMRC have now processed the submission of the Corporation Tax return a…" at bounding box center [1044, 455] width 956 height 261
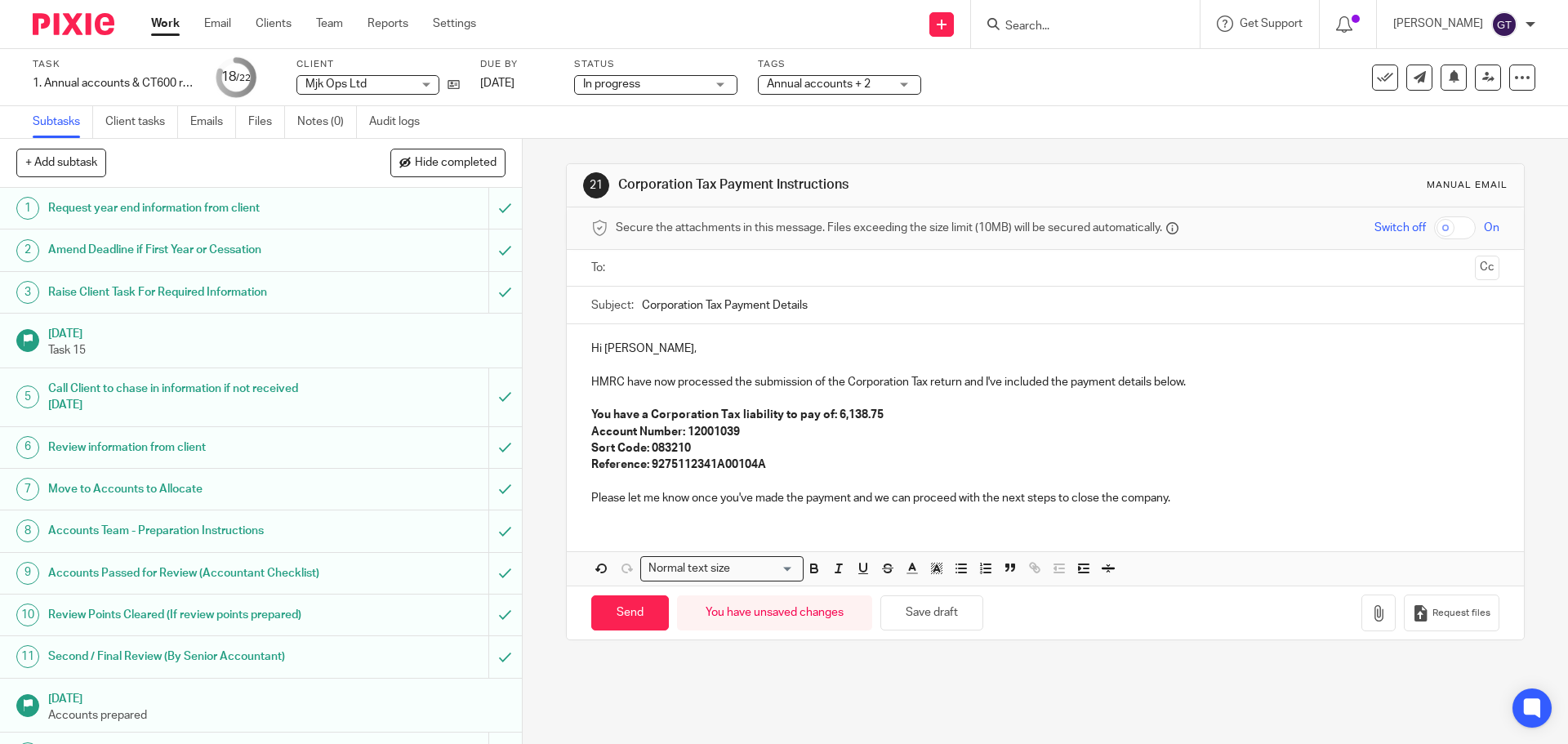
click at [667, 271] on input "text" at bounding box center [1044, 268] width 846 height 18
click at [831, 423] on strong "You have a Corporation Tax liability to pay of: 6,138.75" at bounding box center [737, 418] width 292 height 11
click at [820, 464] on p "Reference: 9275112341A00104A" at bounding box center [1044, 468] width 907 height 17
click at [783, 505] on p "Please let me know once you've made the payment and we can proceed with the nex…" at bounding box center [1044, 501] width 907 height 17
click at [621, 615] on input "Send" at bounding box center [629, 617] width 78 height 35
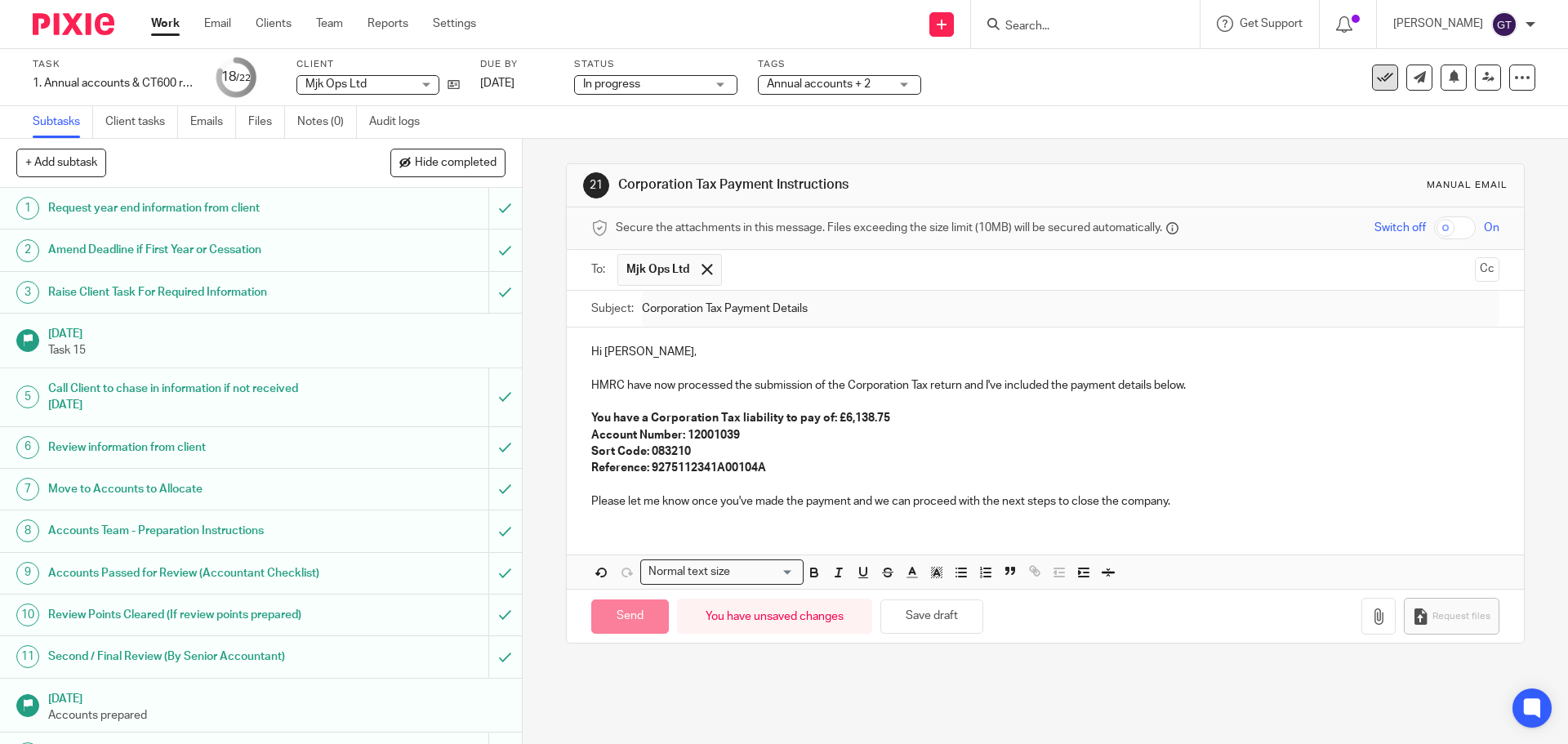
type input "Sent"
click at [1371, 88] on button at bounding box center [1384, 78] width 26 height 26
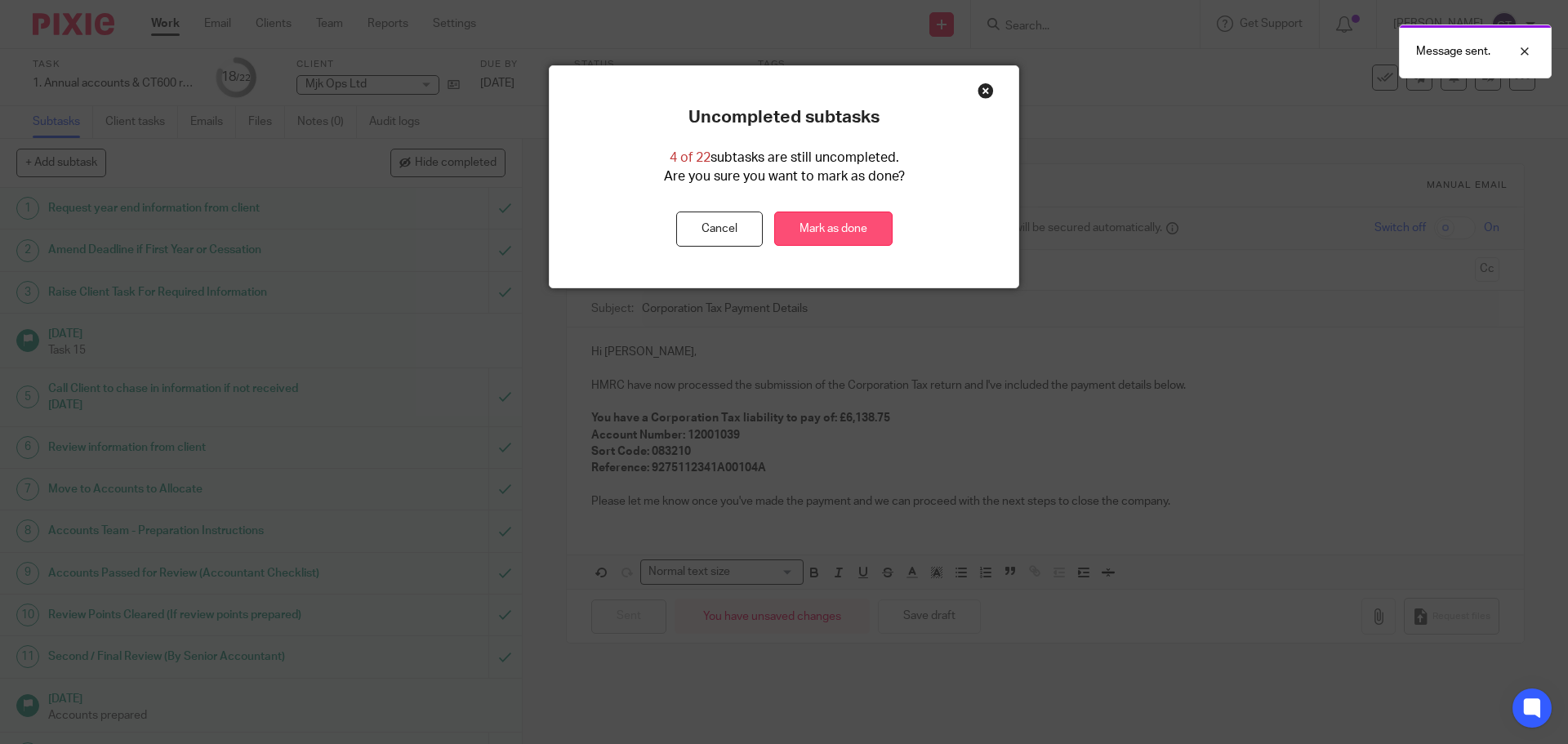
click at [822, 238] on link "Mark as done" at bounding box center [833, 229] width 118 height 35
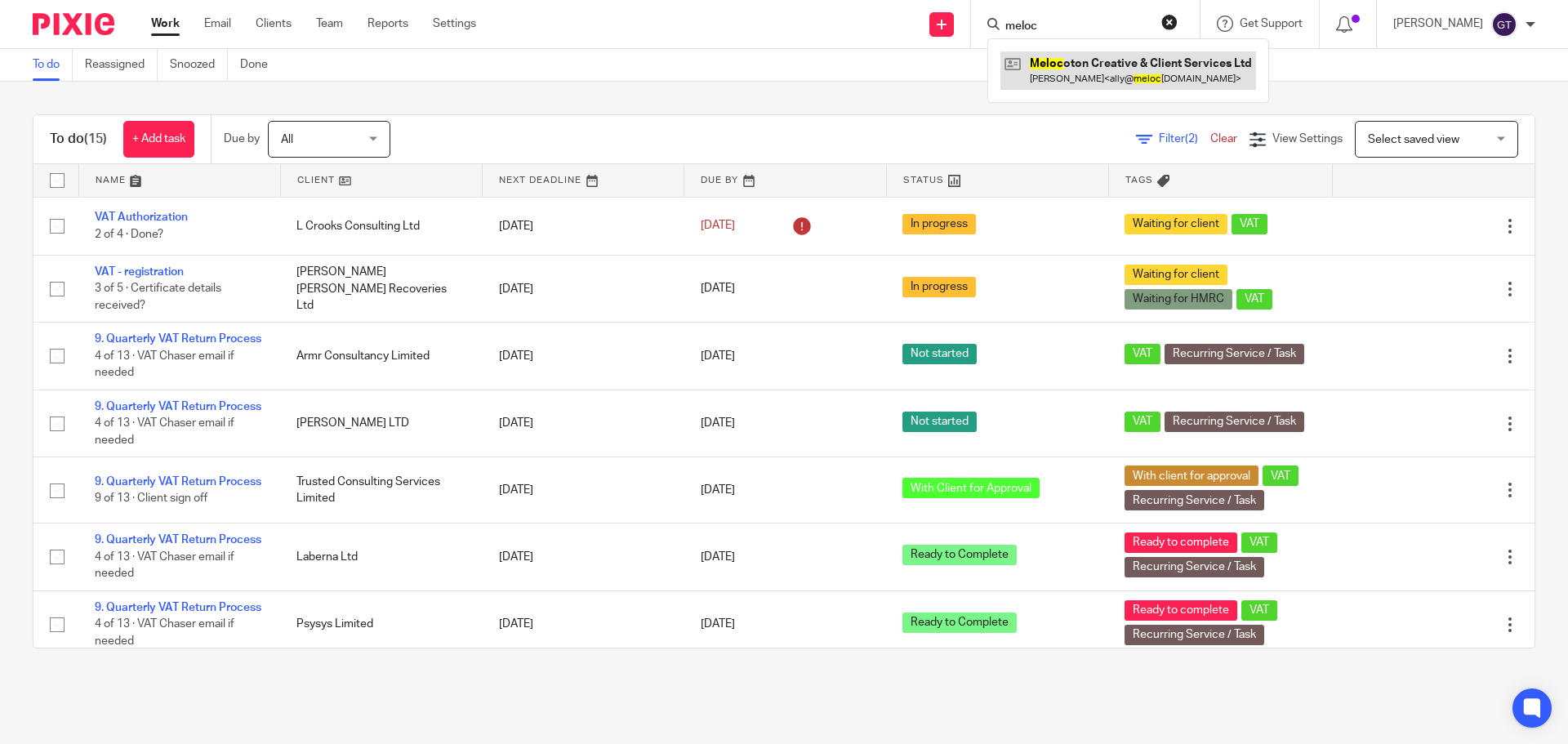
type input "meloc"
click at [1126, 69] on link at bounding box center [1127, 70] width 255 height 38
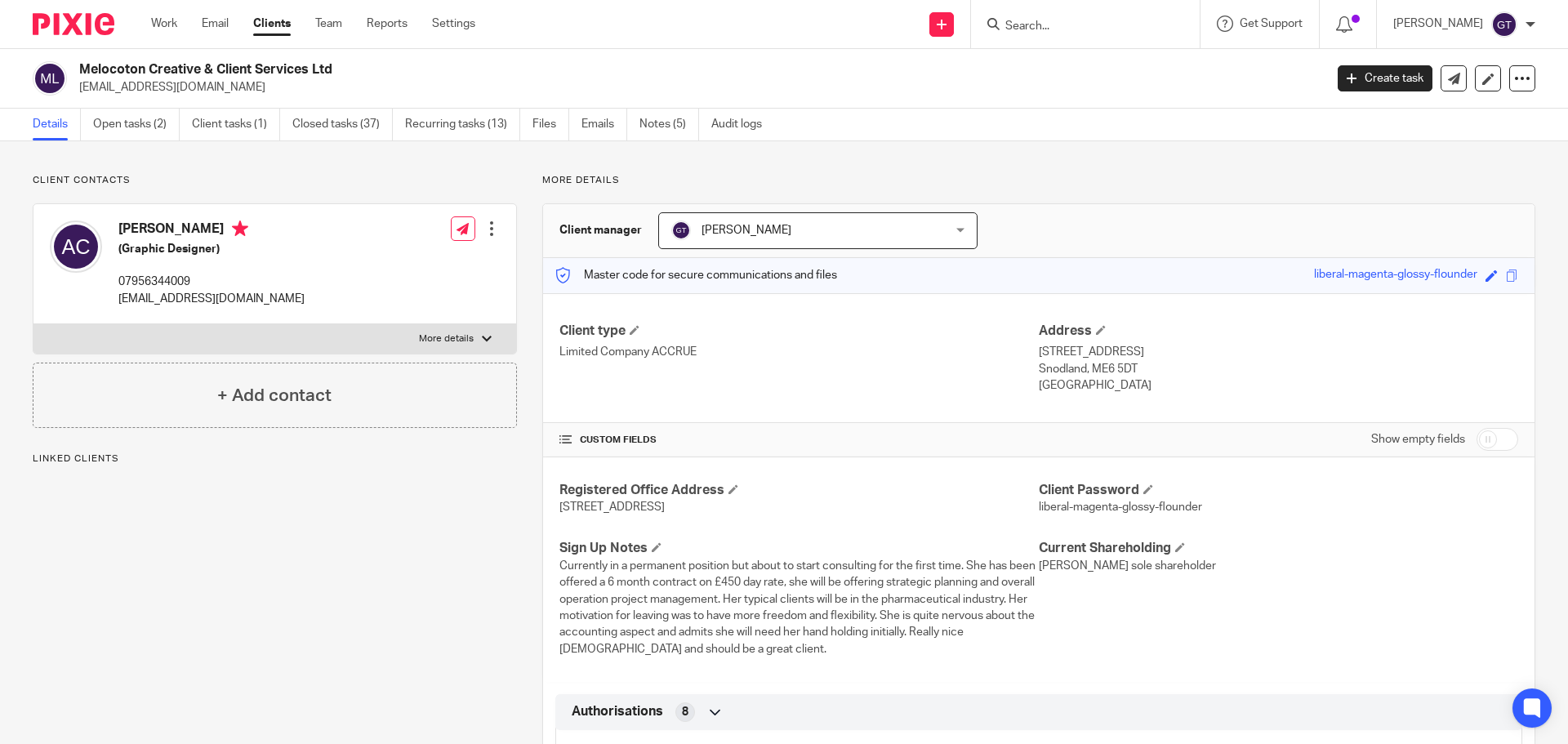
click at [135, 132] on link "Open tasks (2)" at bounding box center [136, 124] width 87 height 31
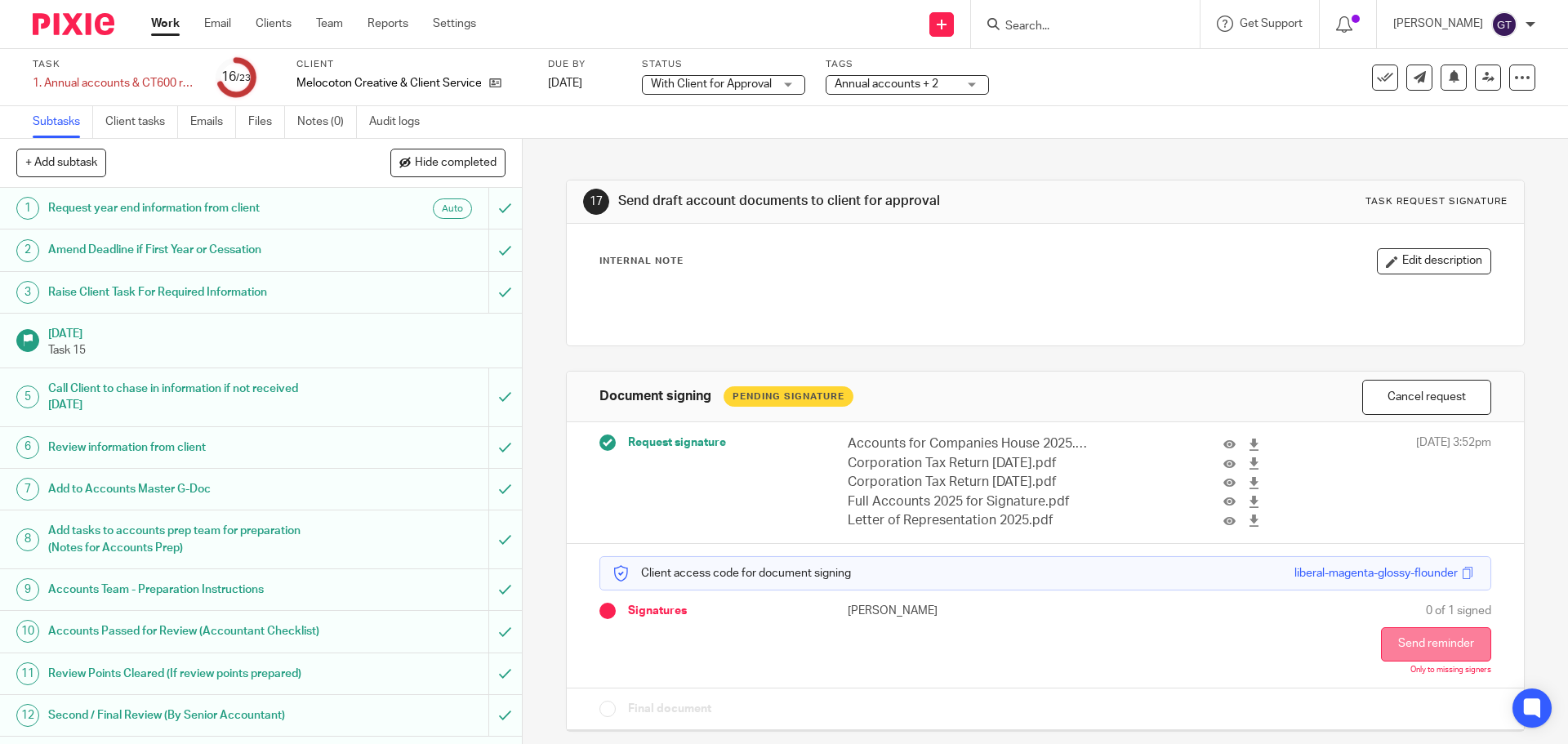
click at [1405, 645] on button "Send reminder" at bounding box center [1436, 643] width 110 height 34
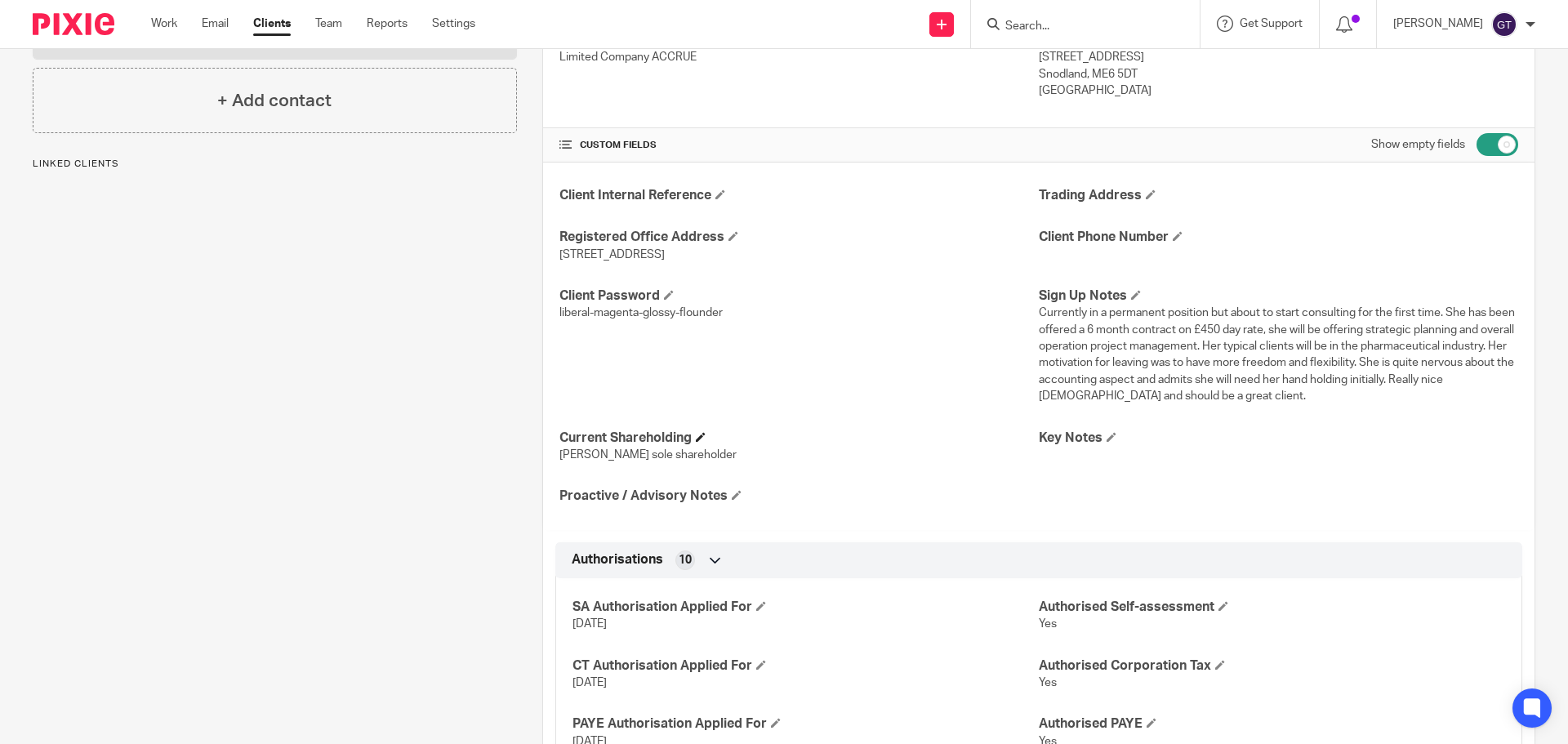
scroll to position [408, 0]
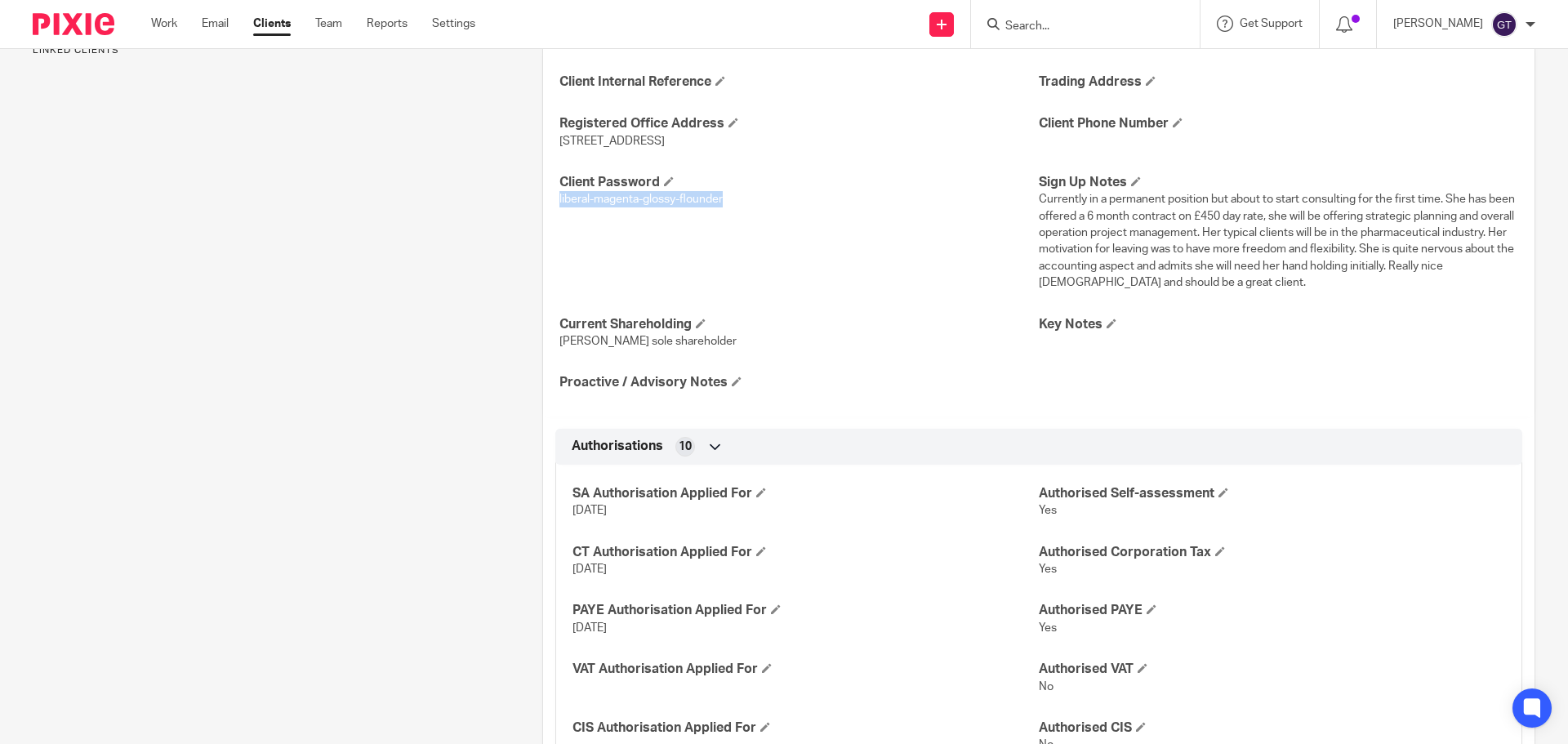
drag, startPoint x: 552, startPoint y: 198, endPoint x: 770, endPoint y: 204, distance: 218.1
click at [770, 204] on div "Client Internal Reference Trading Address Registered Office Address 48 Birling …" at bounding box center [1038, 233] width 991 height 367
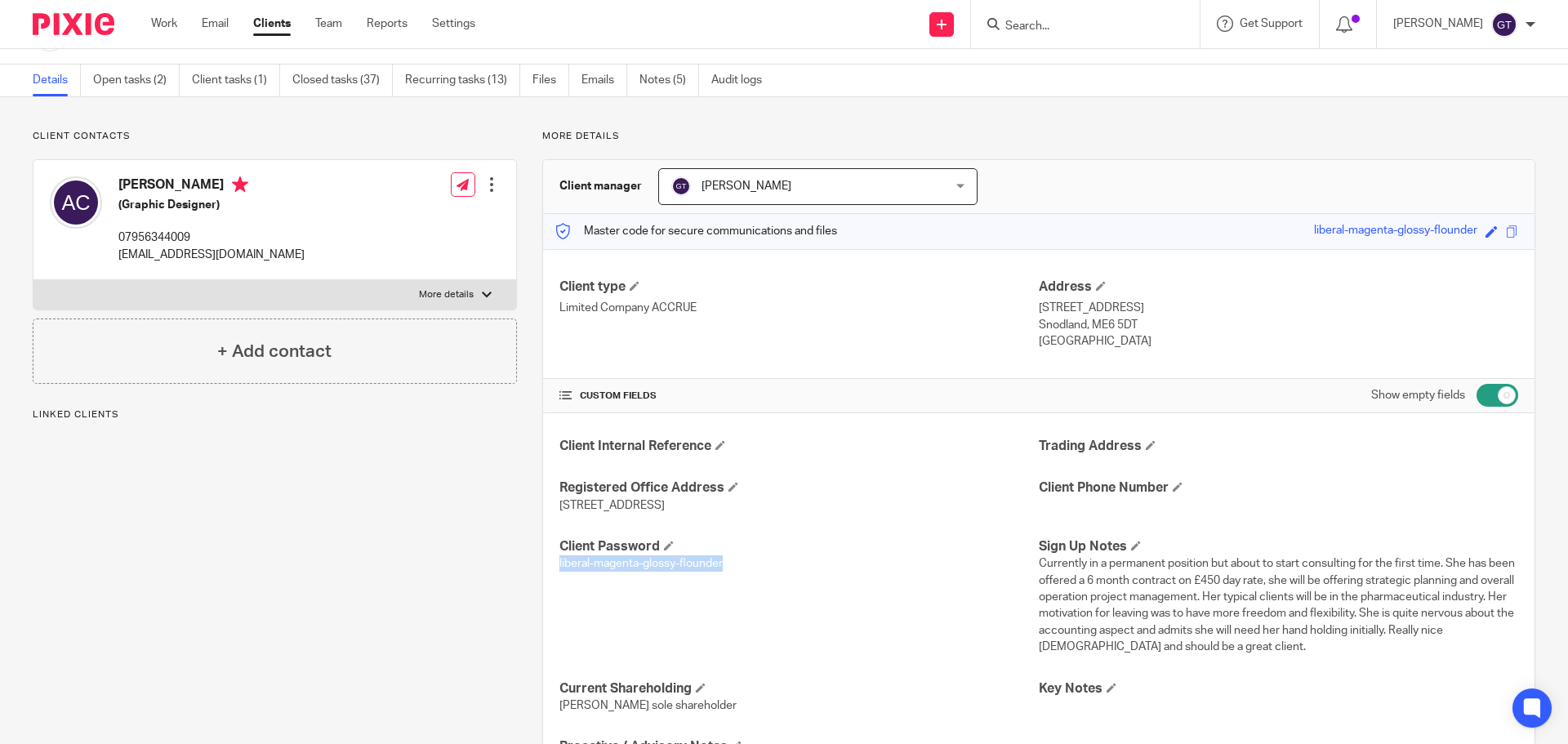
scroll to position [0, 0]
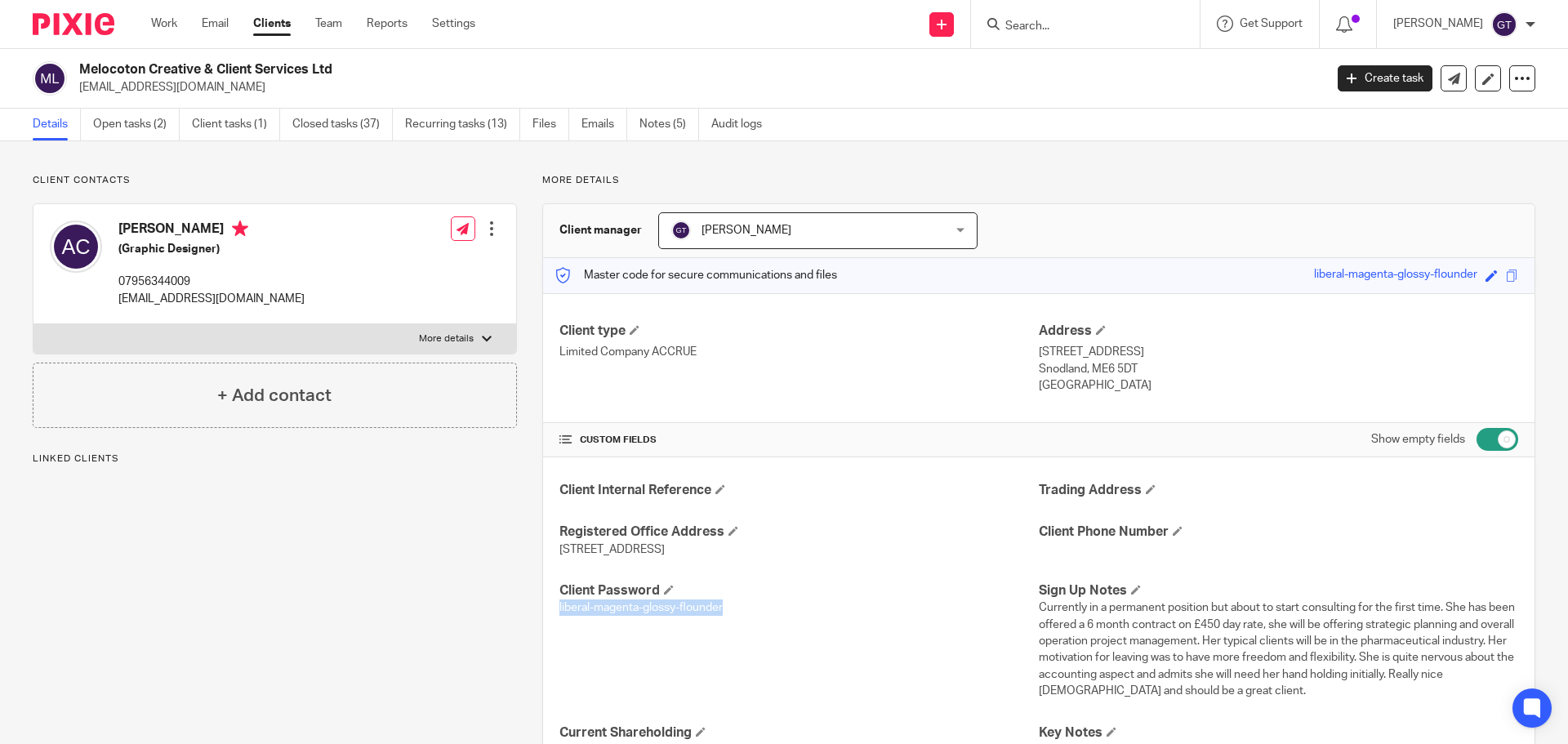
copy span "liberal-magenta-glossy-flounder"
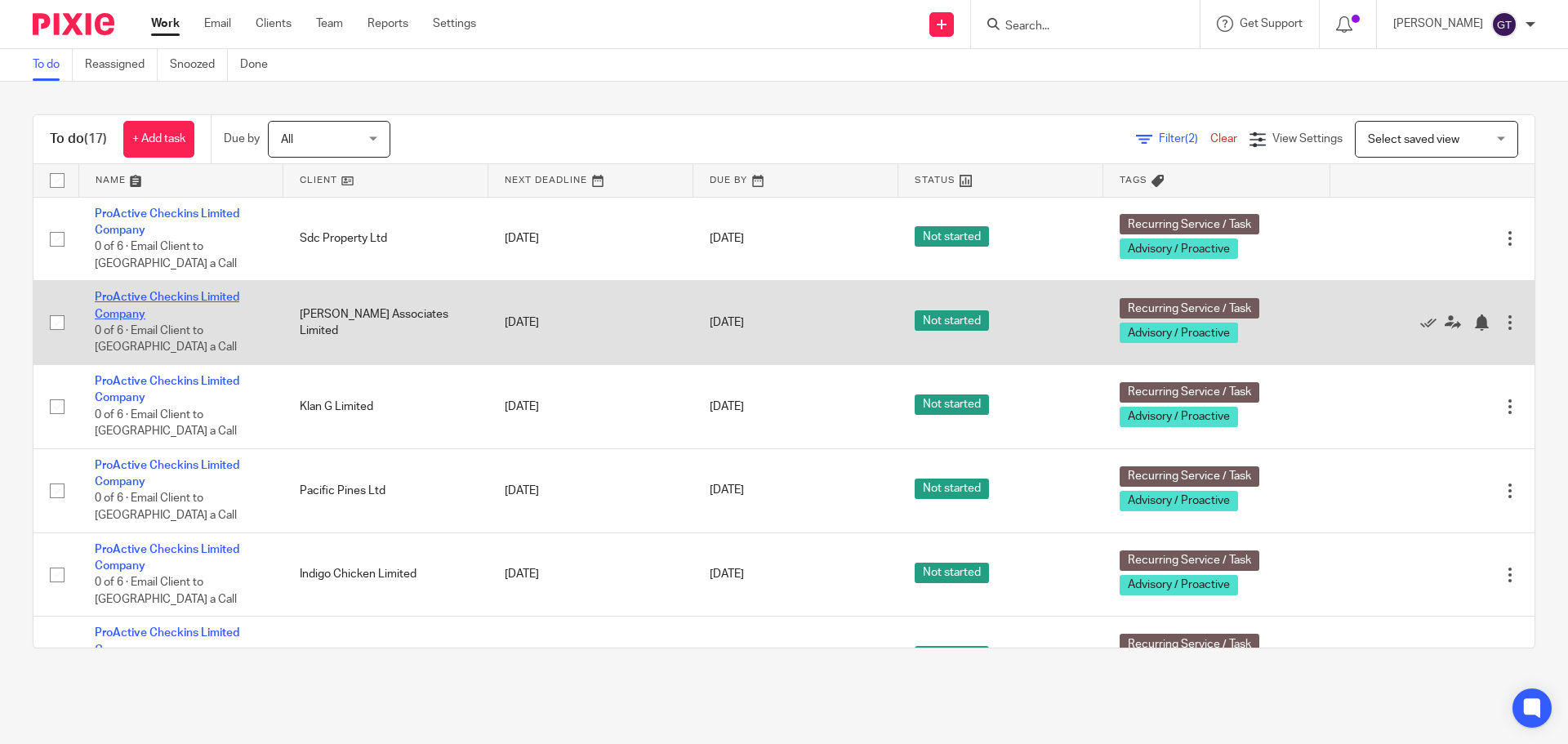
click at [228, 295] on link "ProActive Checkins Limited Company" at bounding box center [166, 306] width 144 height 28
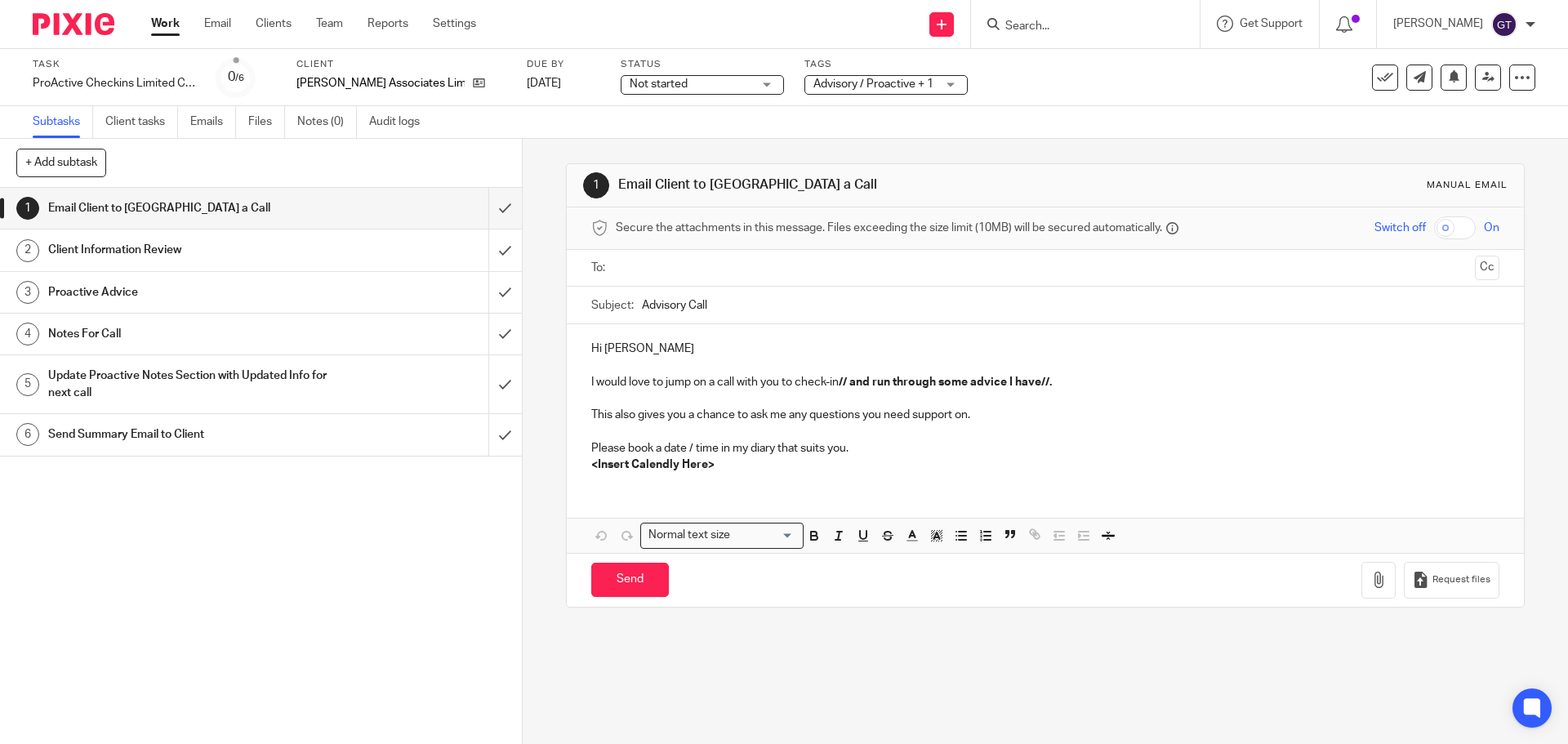
drag, startPoint x: 671, startPoint y: 297, endPoint x: 588, endPoint y: 282, distance: 84.3
click at [588, 282] on form "Secure the attachments in this message. Files exceeding the size limit (10MB) w…" at bounding box center [1044, 407] width 956 height 400
type input "Check in"
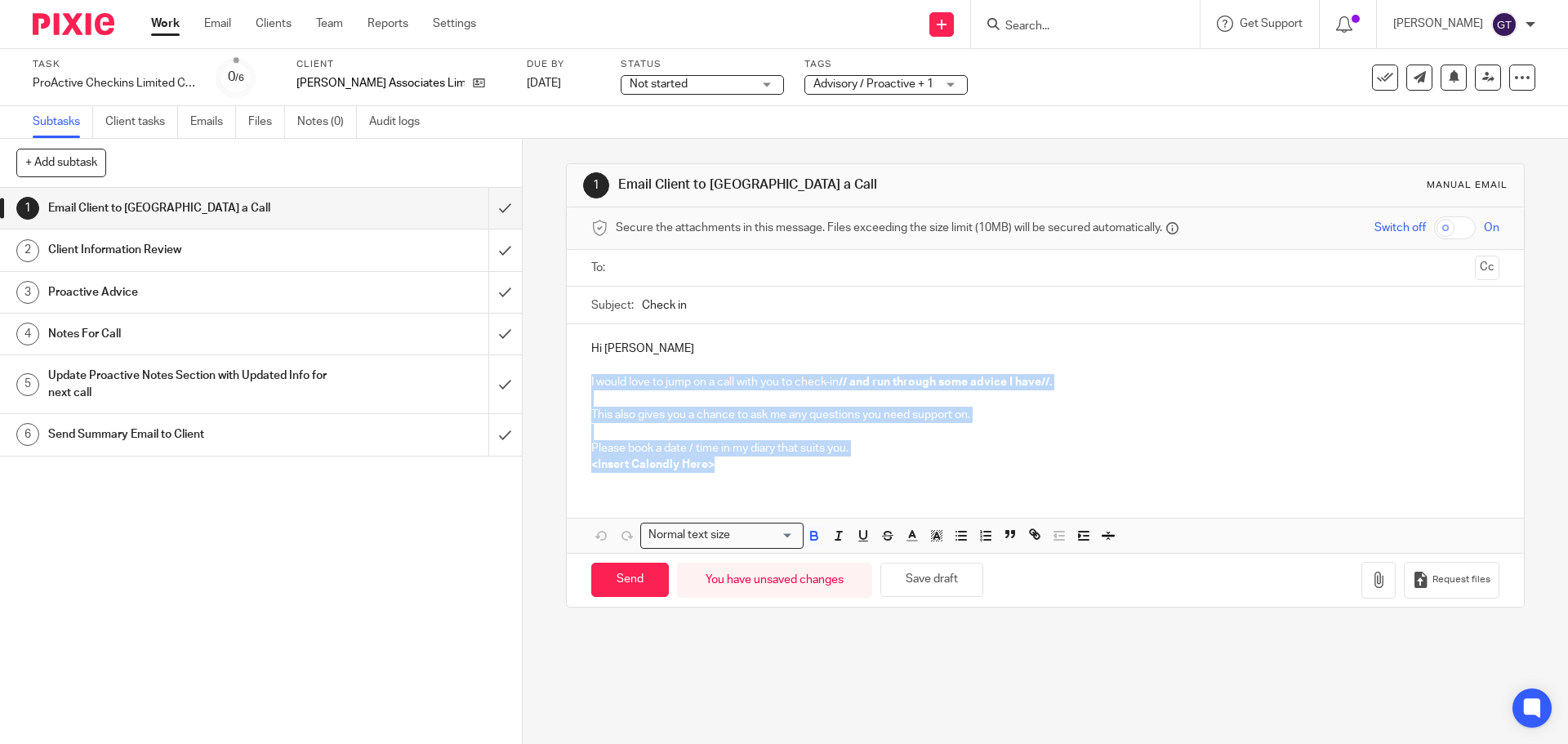
drag, startPoint x: 638, startPoint y: 428, endPoint x: 572, endPoint y: 375, distance: 84.6
click at [575, 379] on div "Hi Paul I would love to jump on a call with you to check-in // and run through …" at bounding box center [1044, 405] width 956 height 161
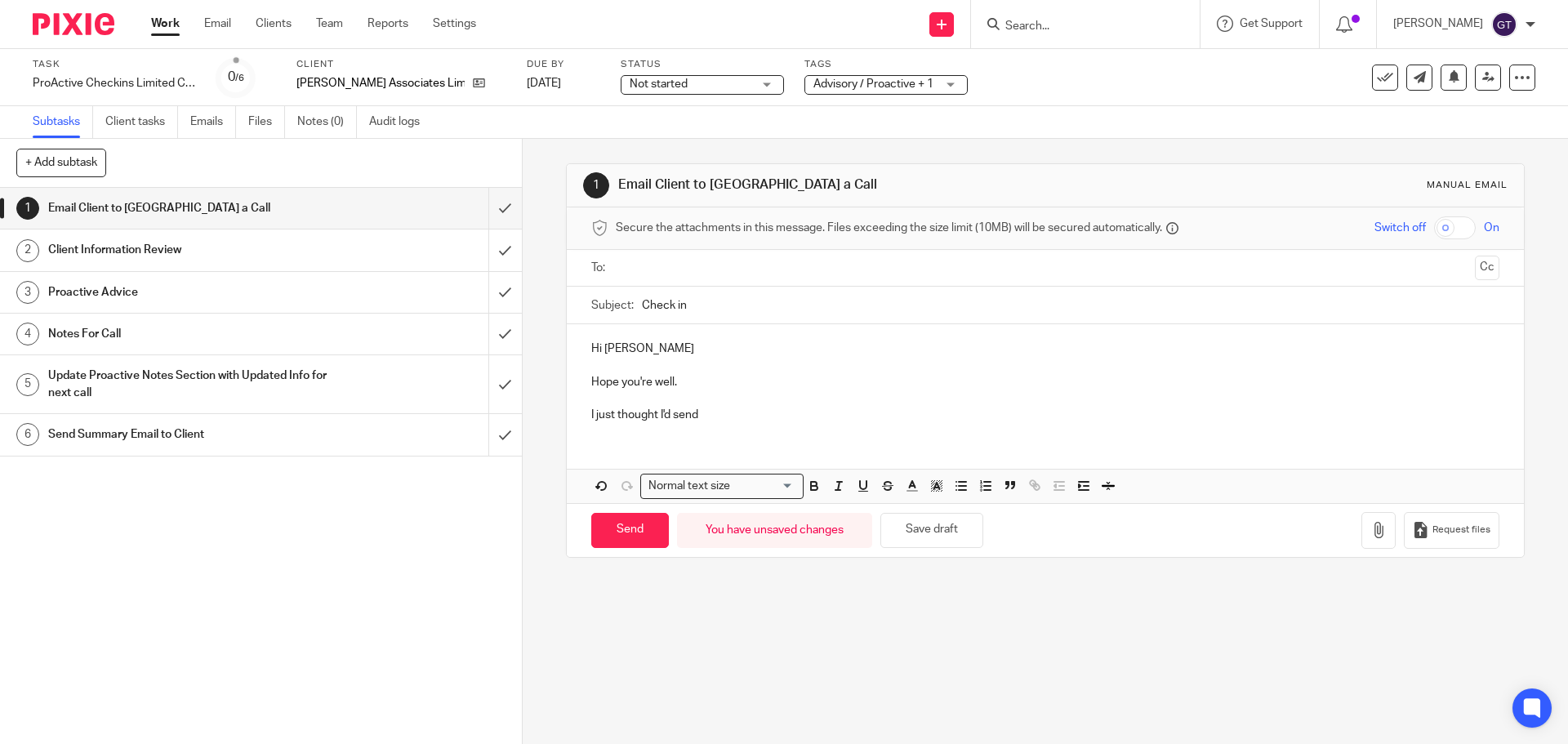
click at [718, 416] on p "I just thought I'd send" at bounding box center [1044, 414] width 907 height 17
click at [900, 417] on p "I just thought I'd send you a quick email to check in as" at bounding box center [1044, 414] width 907 height 17
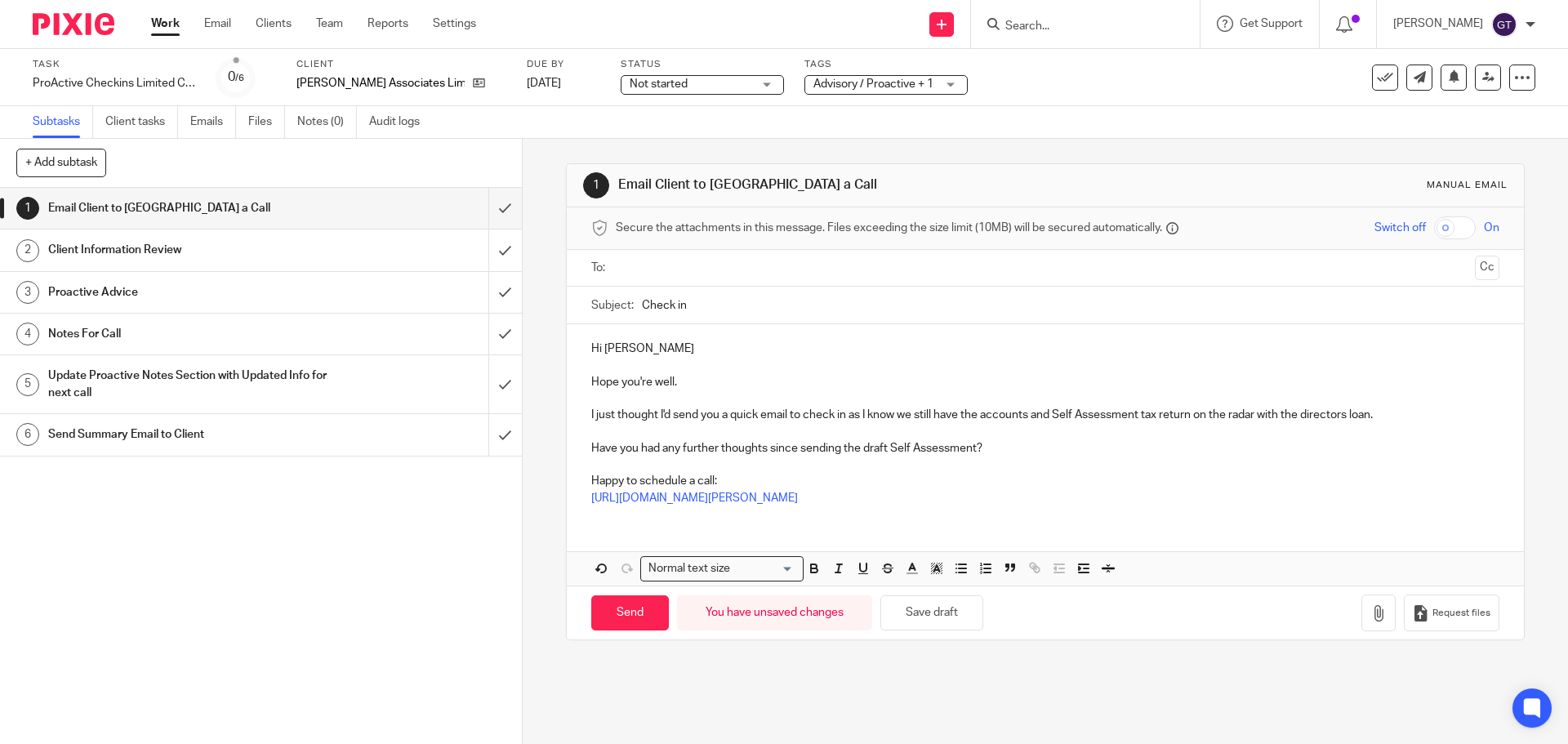
click at [699, 266] on input "text" at bounding box center [1044, 268] width 846 height 18
click at [628, 619] on input "Send" at bounding box center [629, 617] width 78 height 35
type input "Sent"
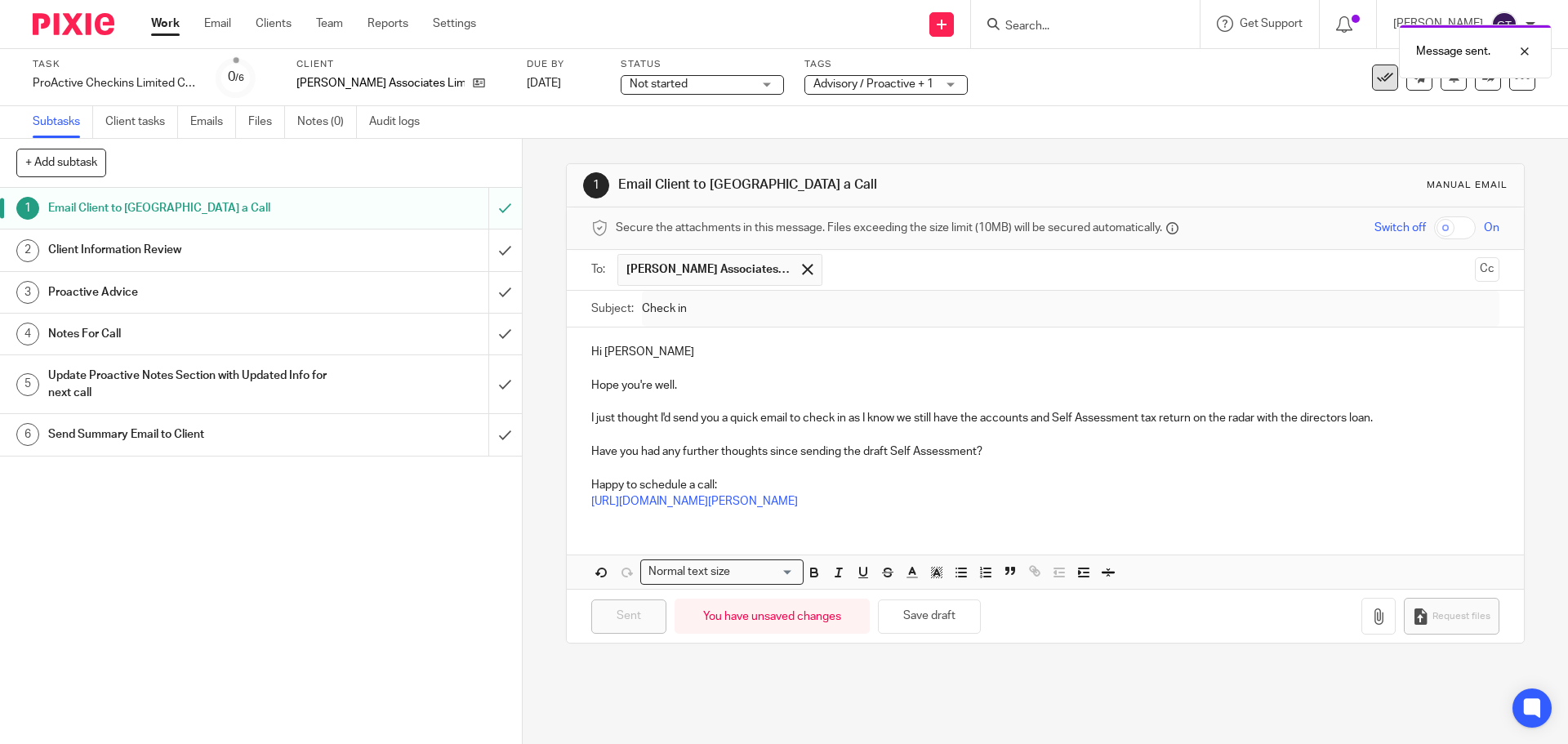
drag, startPoint x: 1367, startPoint y: 85, endPoint x: 1048, endPoint y: 180, distance: 332.8
click at [1377, 85] on icon at bounding box center [1384, 77] width 17 height 17
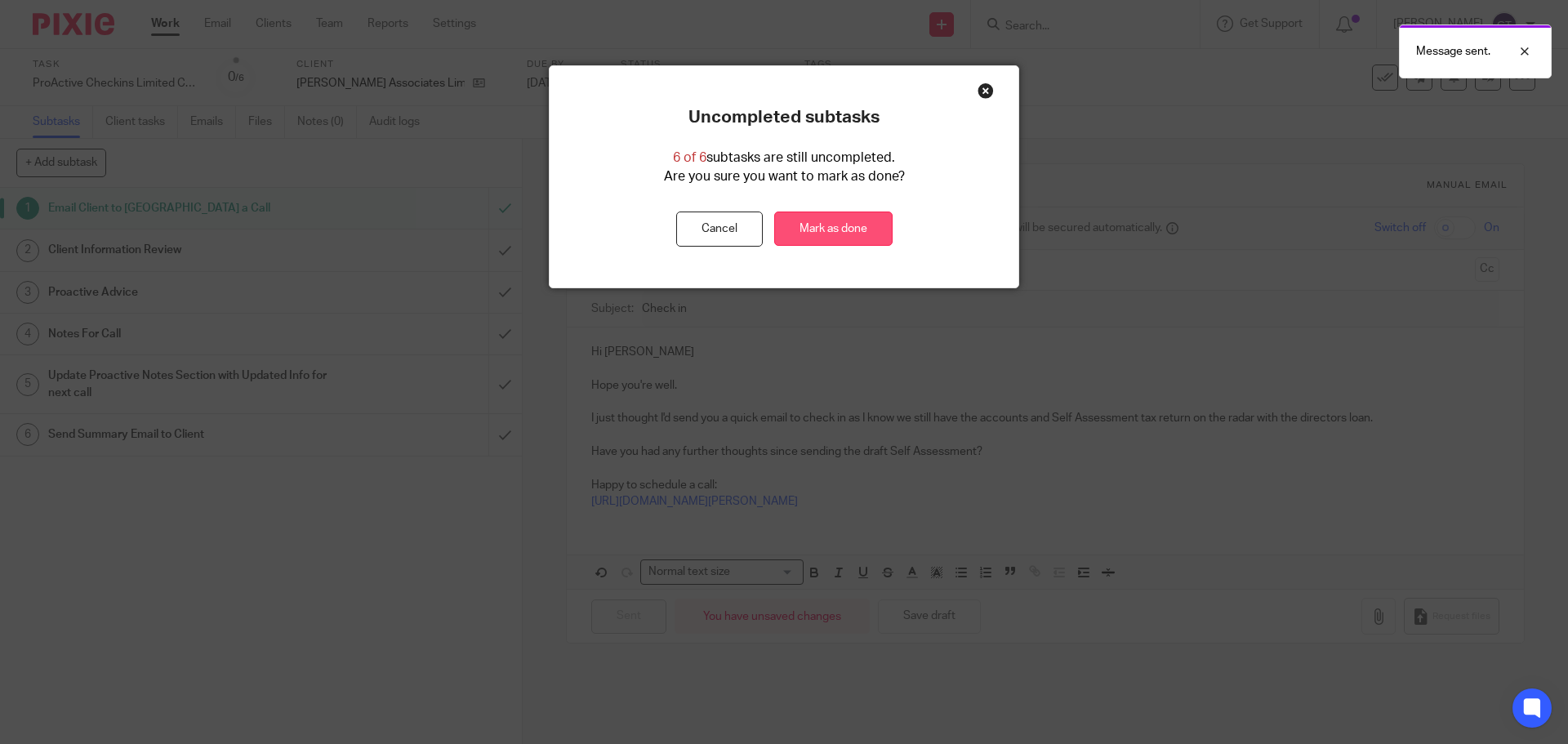
drag, startPoint x: 825, startPoint y: 239, endPoint x: 815, endPoint y: 238, distance: 10.0
click at [824, 238] on link "Mark as done" at bounding box center [833, 229] width 118 height 35
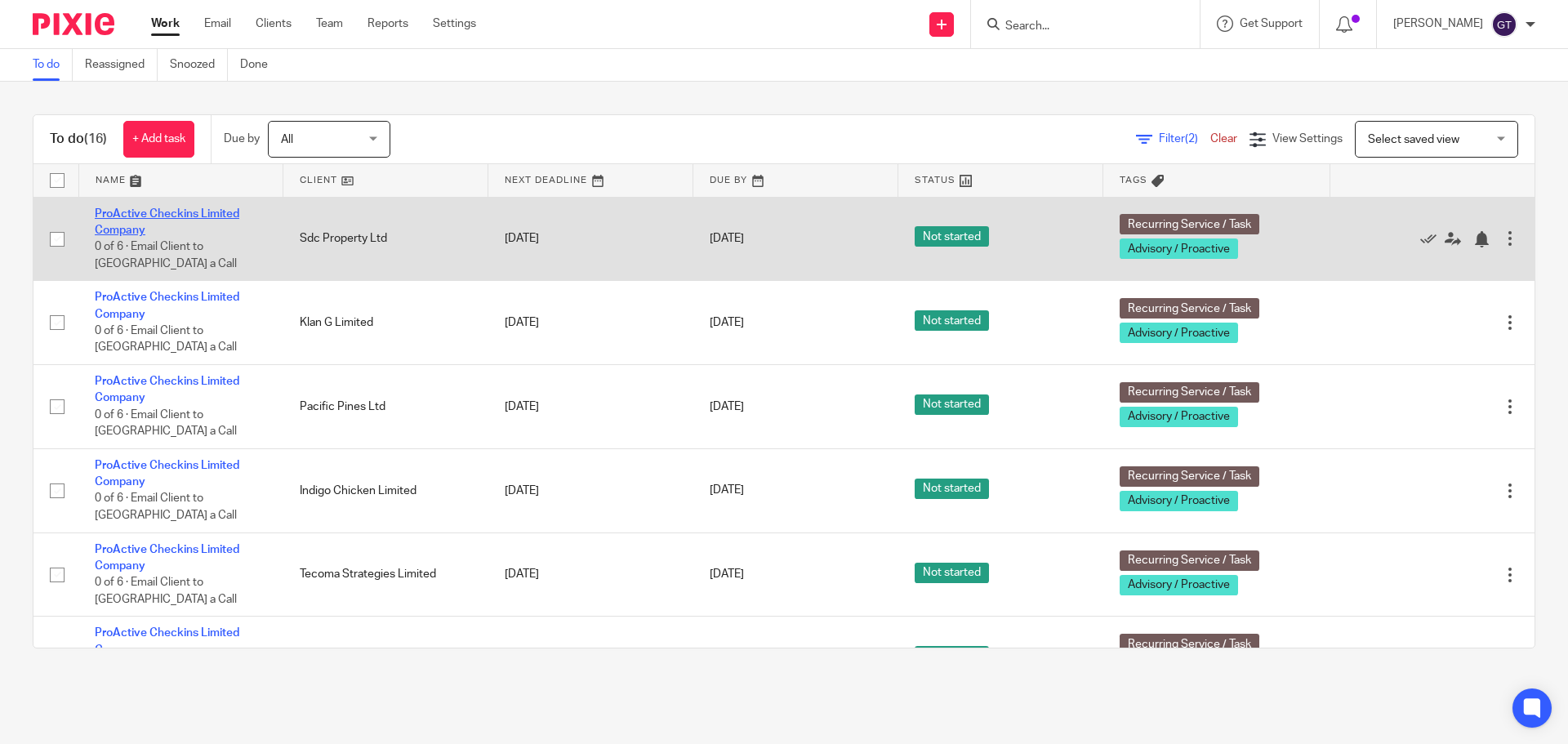
click at [148, 209] on link "ProActive Checkins Limited Company" at bounding box center [166, 222] width 144 height 28
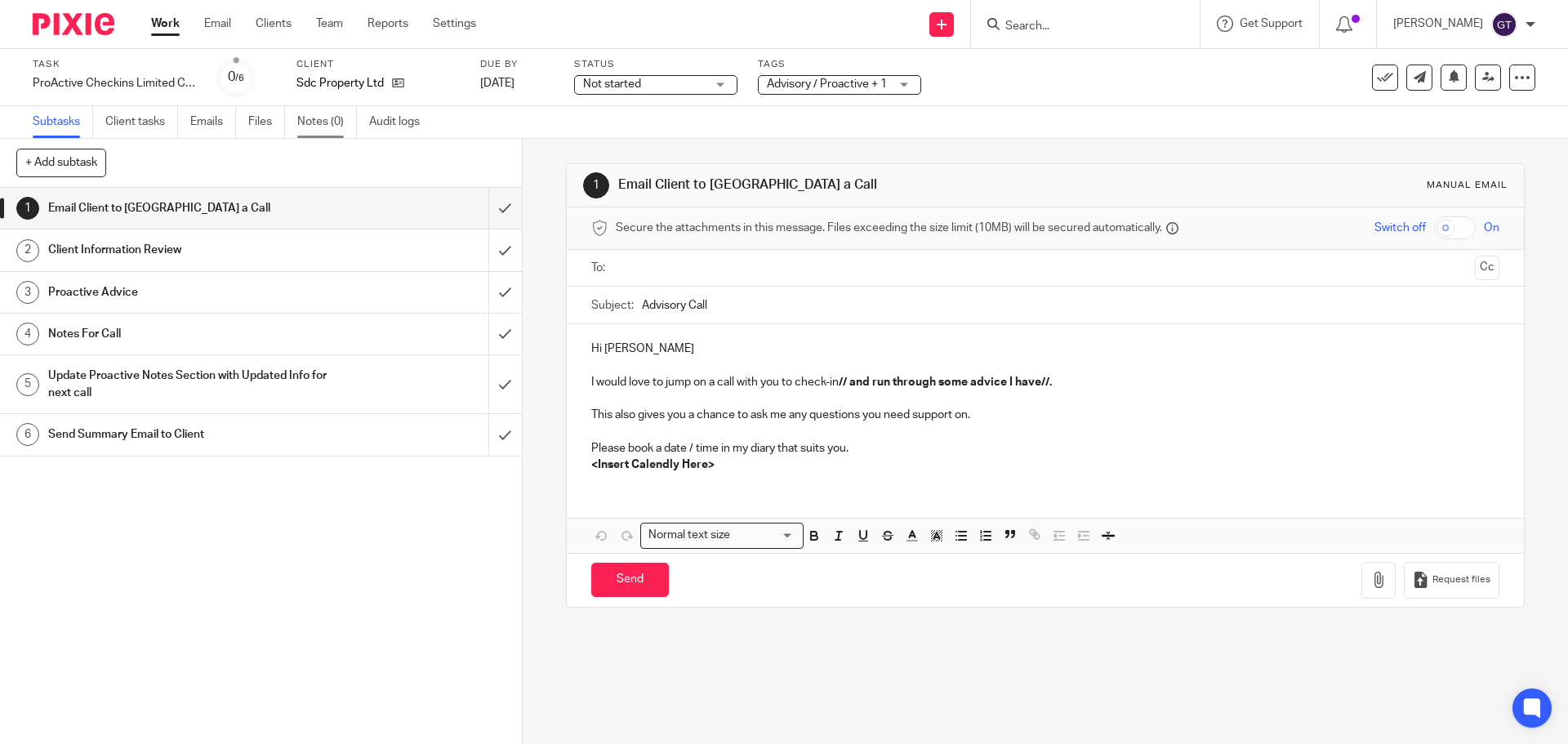
click at [336, 121] on link "Notes (0)" at bounding box center [327, 122] width 59 height 31
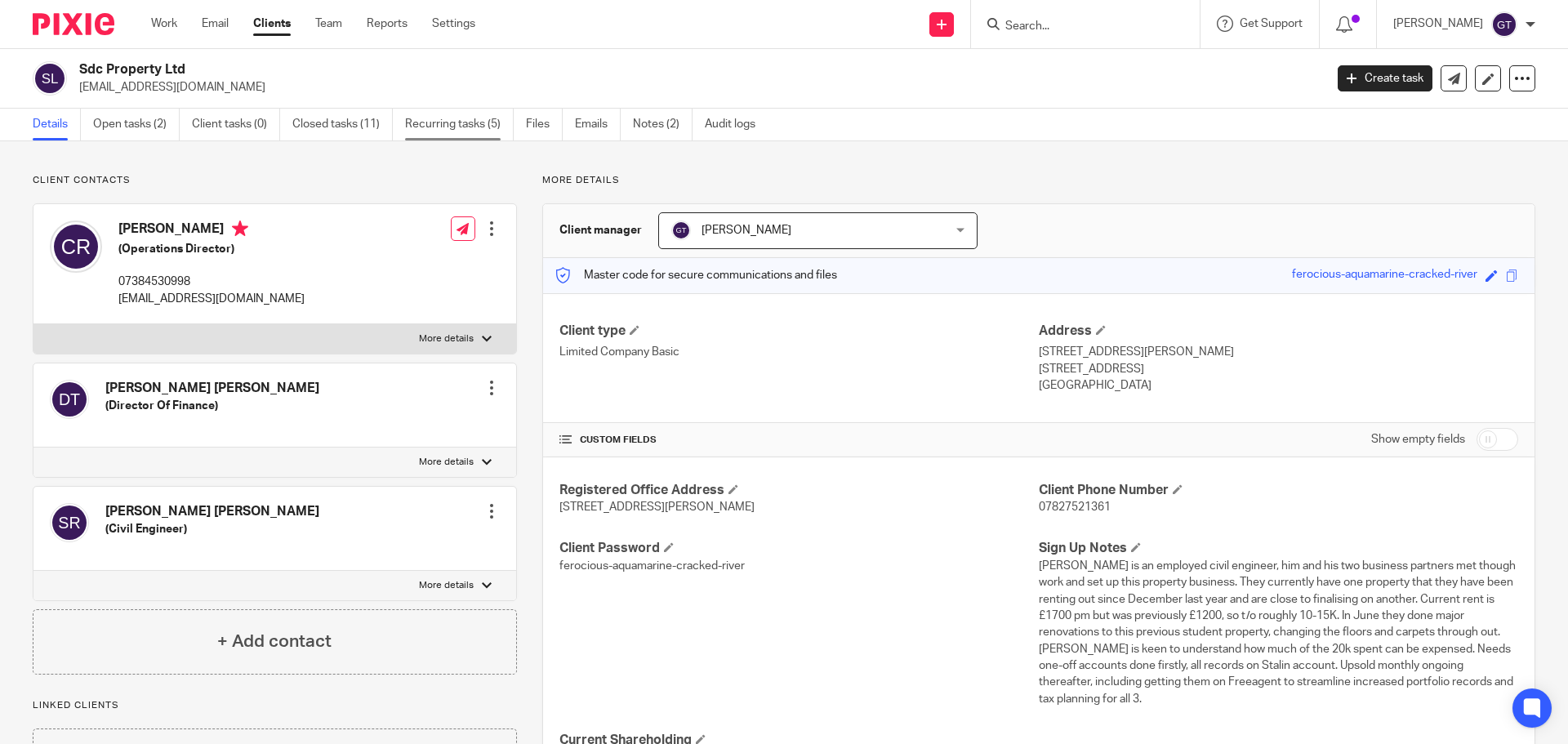
click at [443, 116] on link "Recurring tasks (5)" at bounding box center [459, 124] width 108 height 31
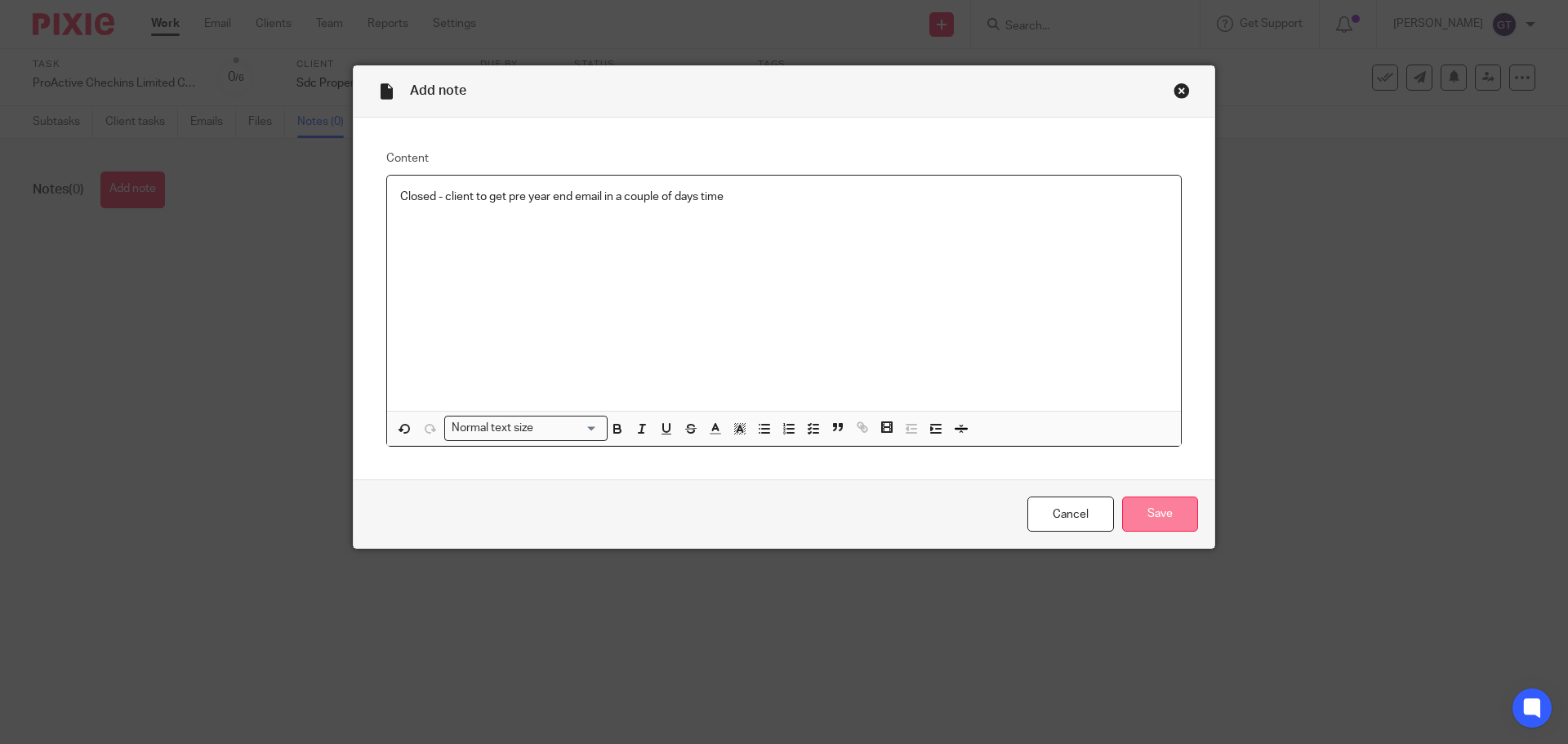
click at [1146, 510] on input "Save" at bounding box center [1160, 514] width 76 height 35
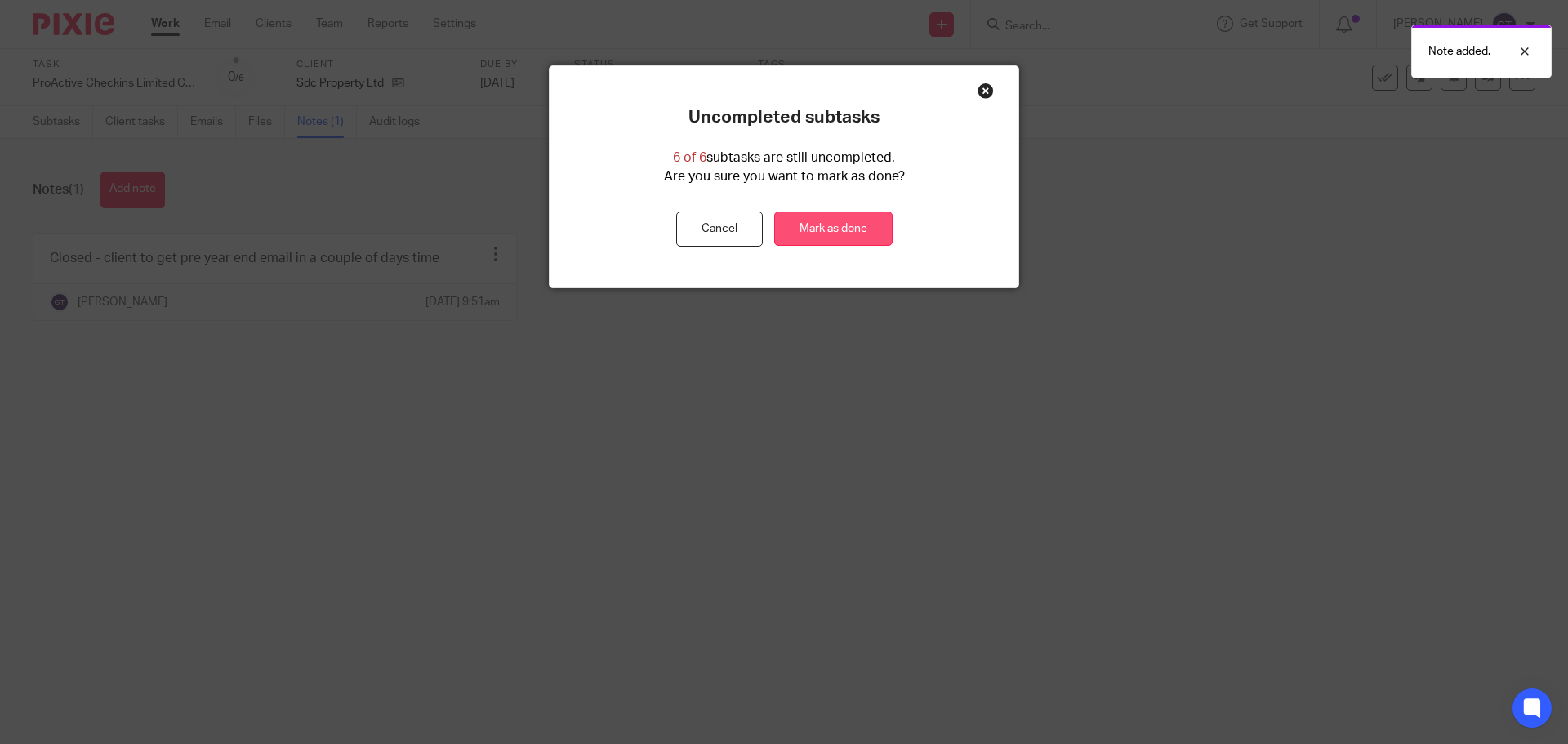
click at [849, 226] on link "Mark as done" at bounding box center [833, 229] width 118 height 35
